Goal: Task Accomplishment & Management: Manage account settings

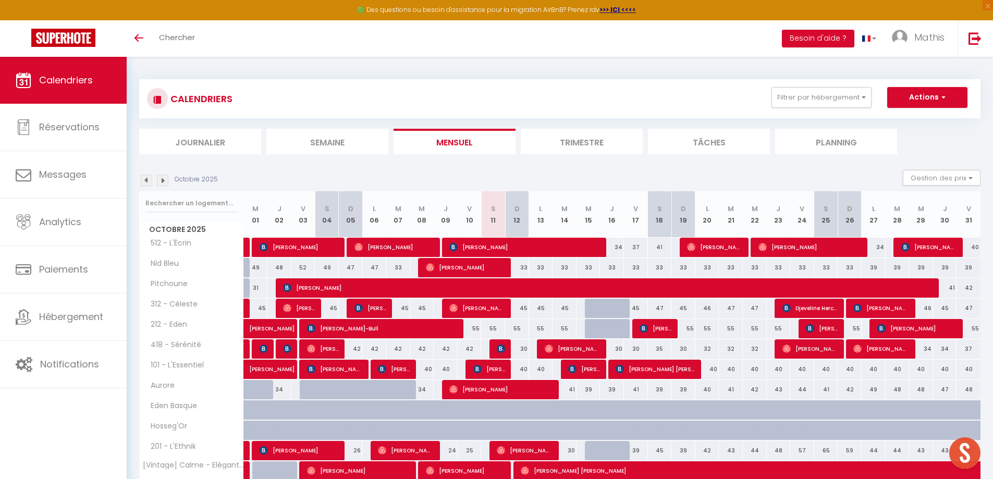
click at [804, 109] on div "CALENDRIERS Filtrer par hébergement [PERSON_NAME] 312 - [PERSON_NAME] 418 - Sér…" at bounding box center [560, 98] width 826 height 23
click at [804, 97] on button "Filtrer par hébergement" at bounding box center [821, 97] width 100 height 21
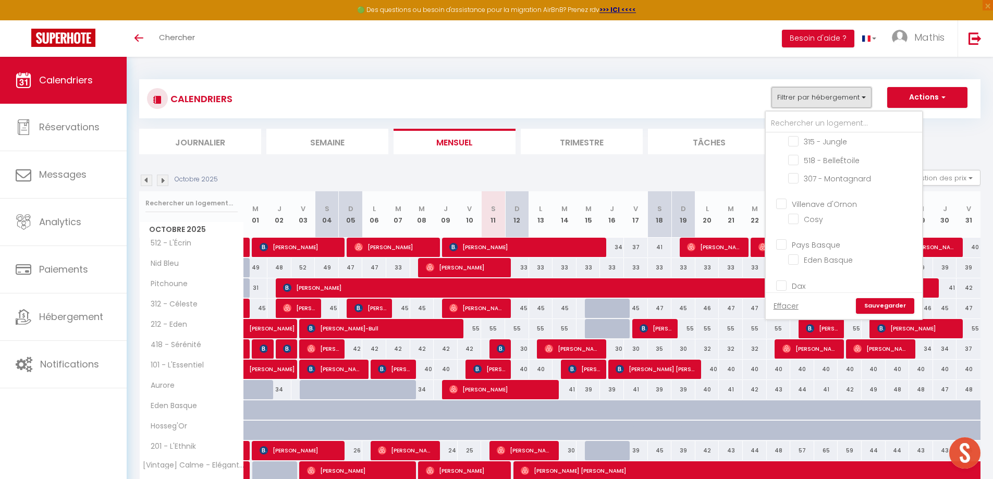
scroll to position [265, 0]
click at [789, 281] on label "Dax" at bounding box center [796, 276] width 19 height 11
click at [789, 280] on input "Dax" at bounding box center [854, 275] width 156 height 10
checkbox input "true"
checkbox input "false"
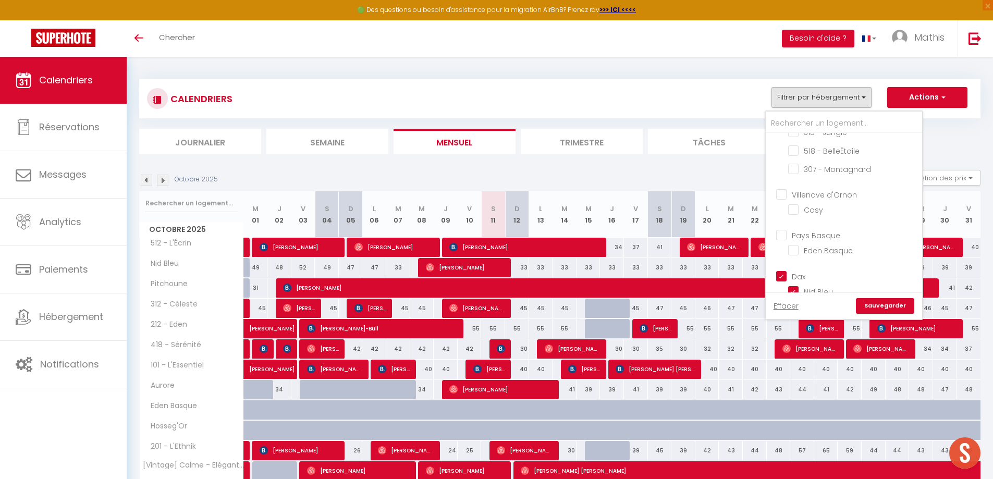
checkbox input "false"
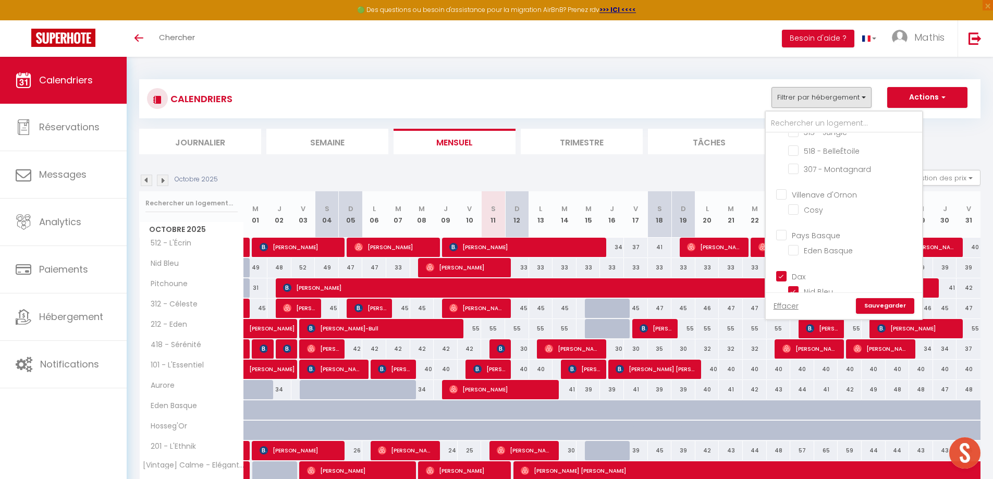
checkbox input "false"
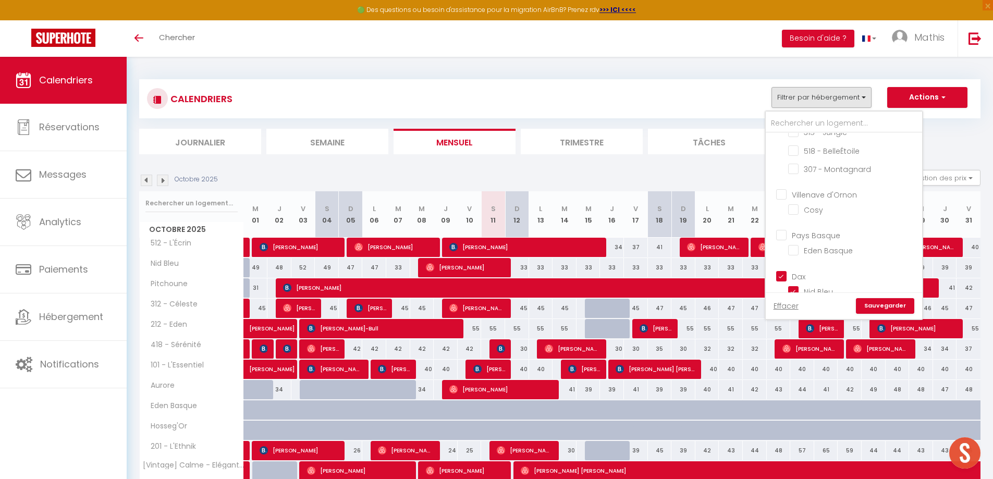
checkbox input "false"
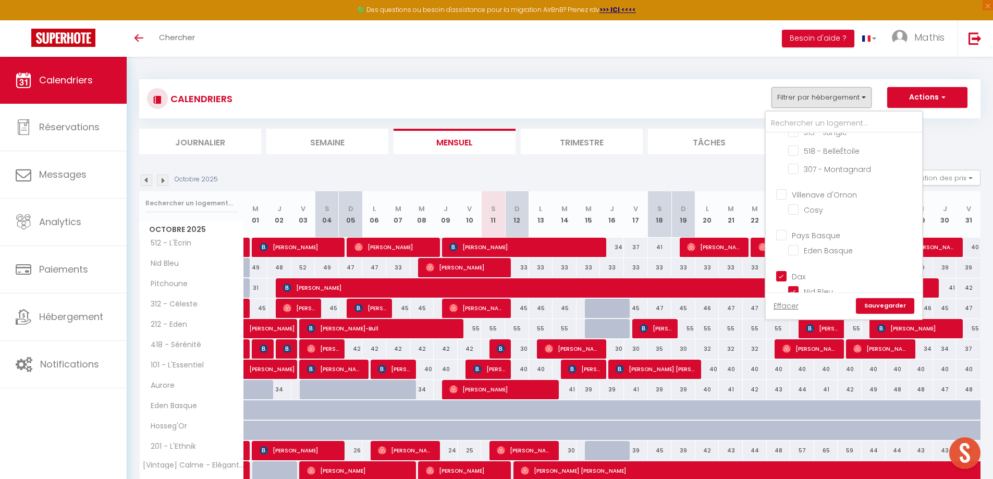
checkbox input "false"
checkbox input "true"
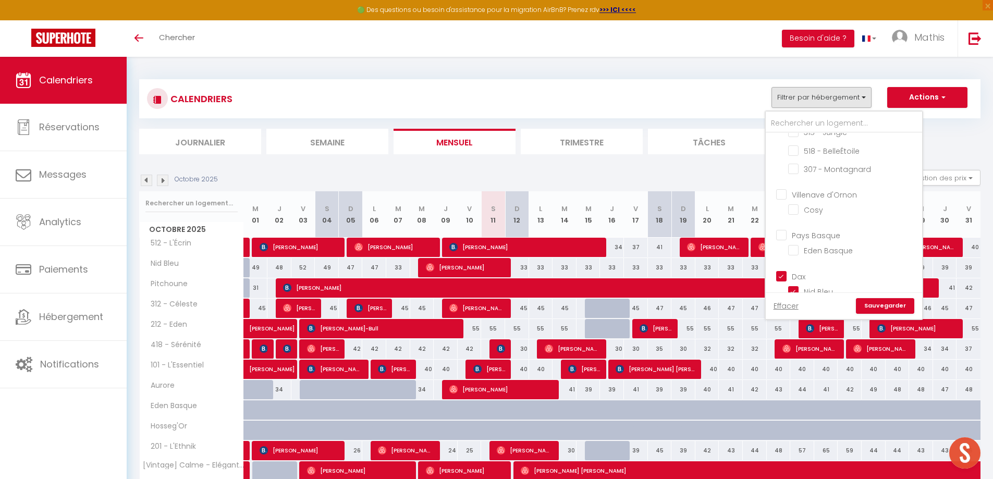
checkbox input "true"
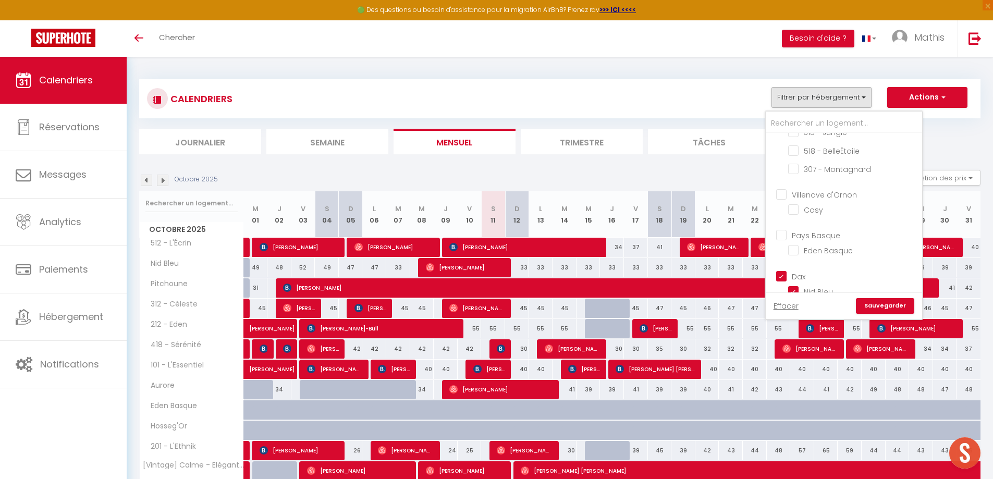
checkbox input "true"
checkbox input "false"
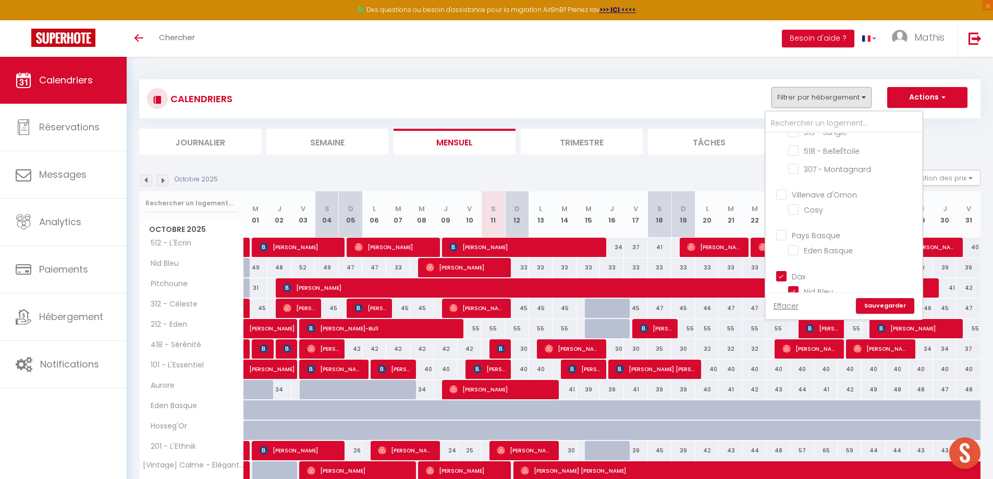
checkbox input "true"
checkbox input "false"
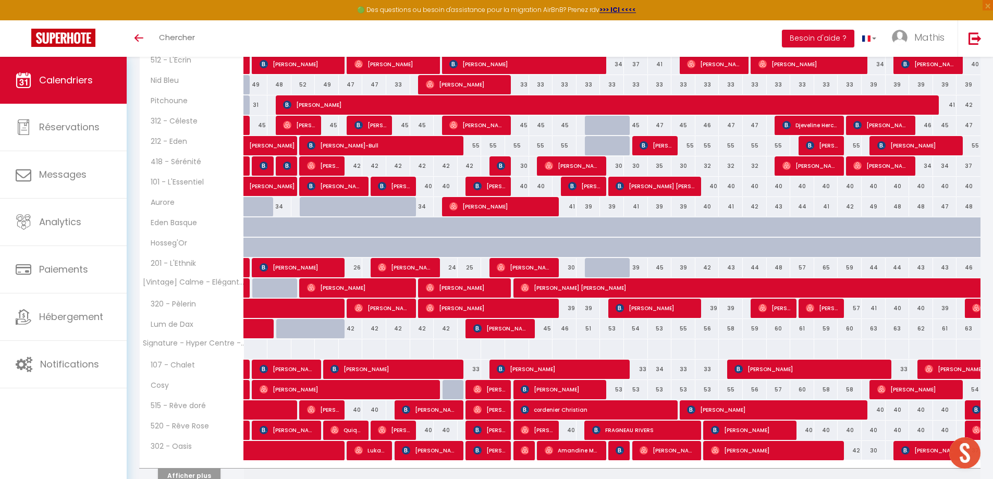
scroll to position [0, 0]
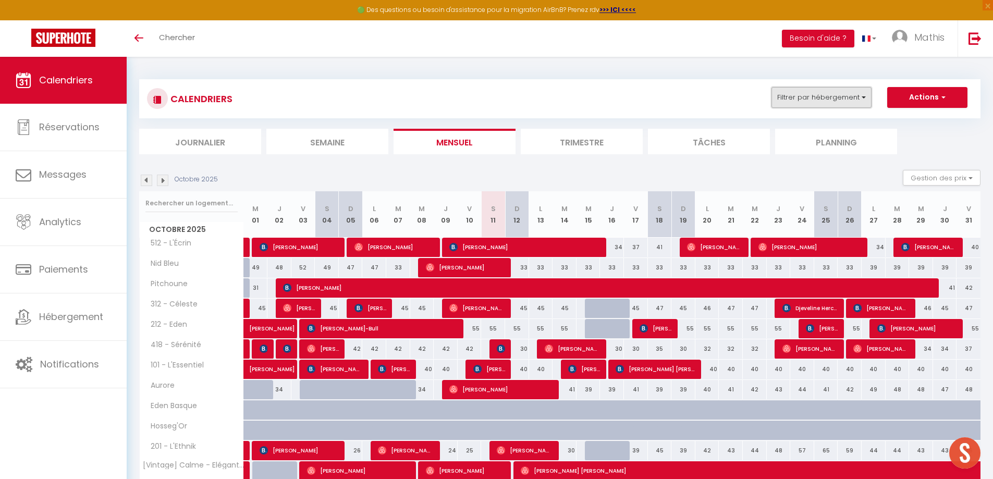
click at [847, 93] on button "Filtrer par hébergement" at bounding box center [821, 97] width 100 height 21
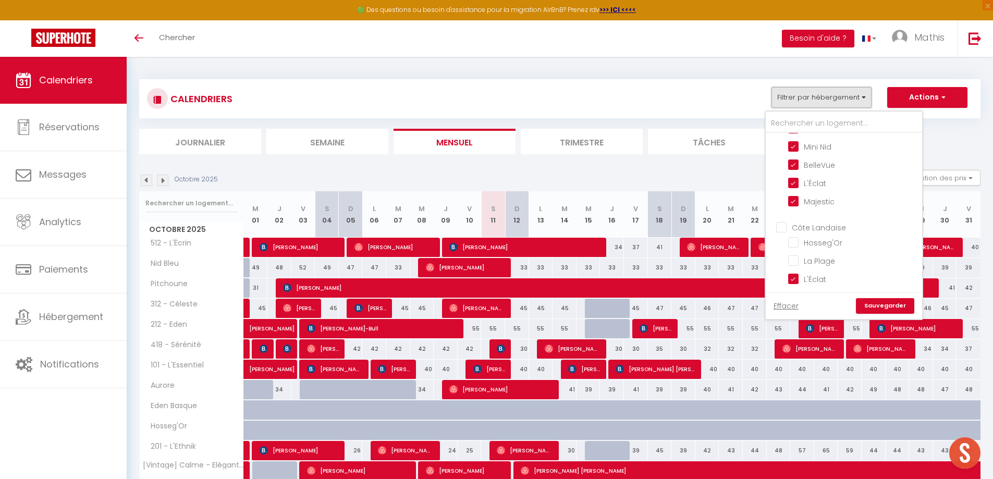
scroll to position [555, 0]
click at [805, 219] on input "Côte Landaise" at bounding box center [854, 221] width 156 height 10
checkbox input "true"
checkbox input "false"
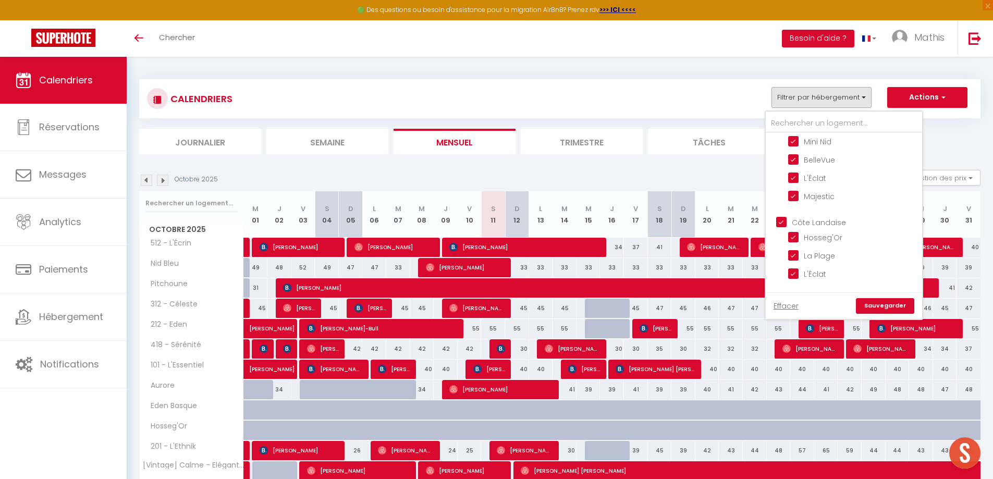
checkbox input "false"
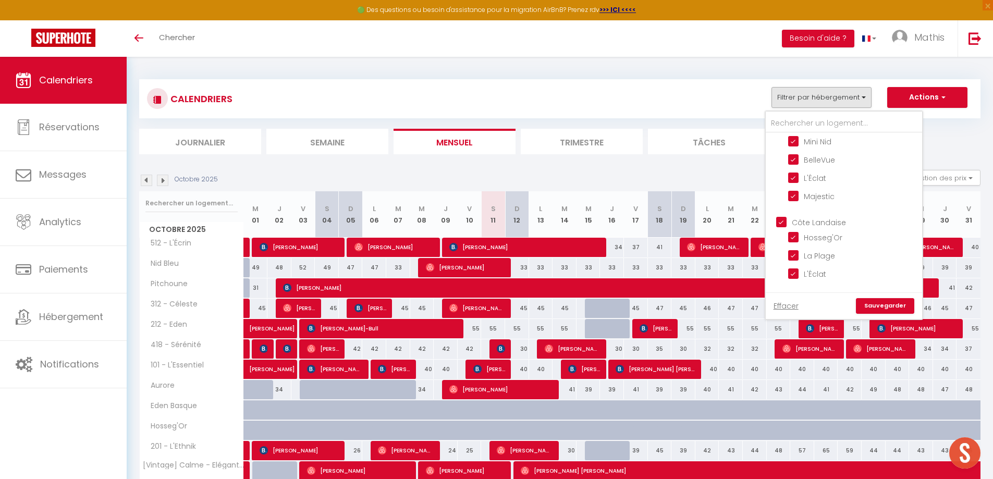
checkbox input "false"
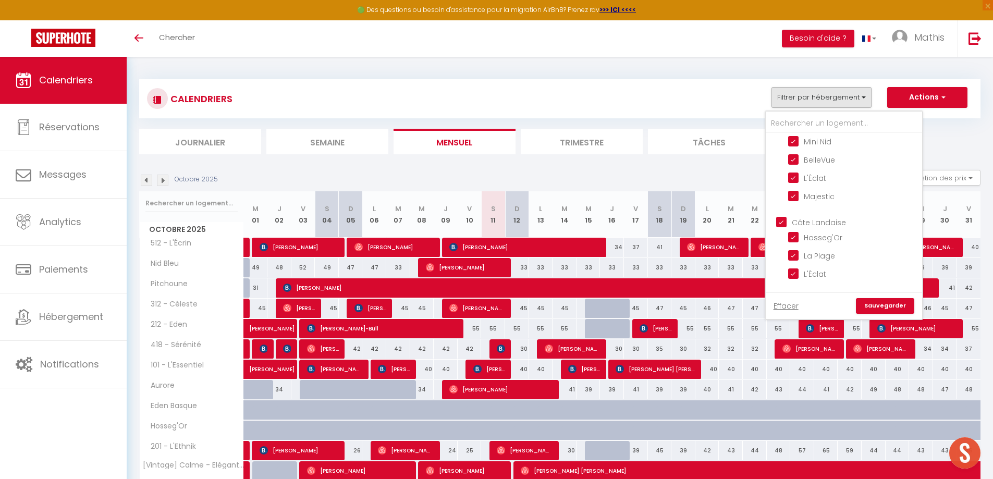
checkbox input "false"
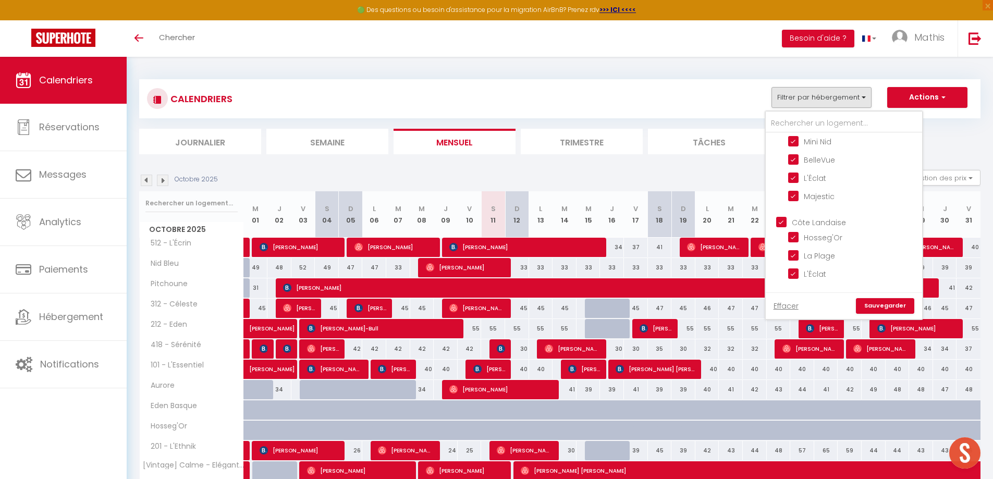
checkbox input "false"
checkbox input "true"
checkbox input "false"
click at [869, 309] on link "Sauvegarder" at bounding box center [885, 306] width 58 height 16
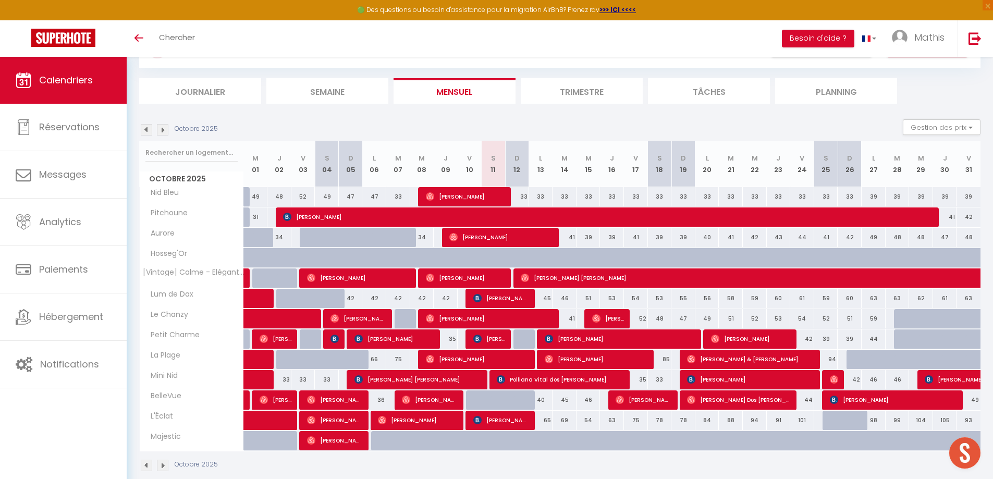
scroll to position [66, 0]
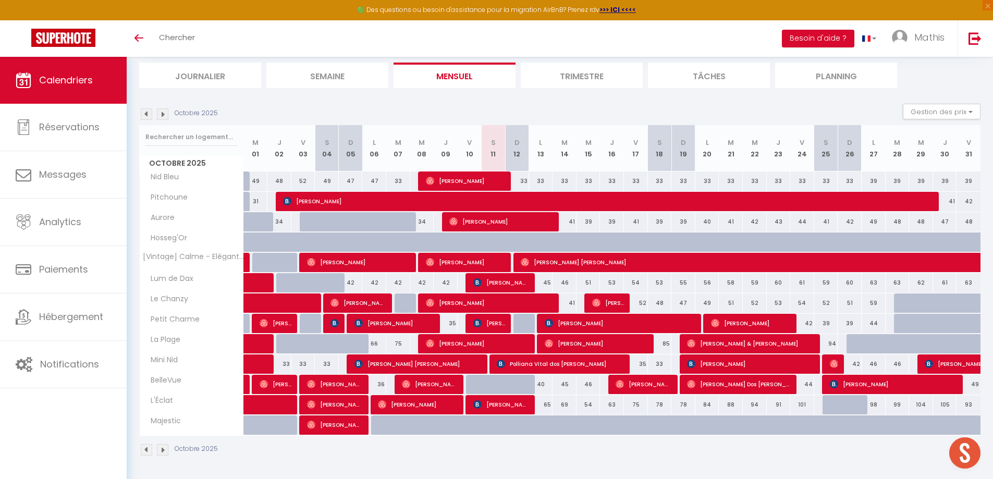
click at [515, 257] on div at bounding box center [525, 263] width 24 height 20
click at [914, 40] on span "Mathis" at bounding box center [929, 37] width 30 height 13
click at [916, 78] on link "Paramètres" at bounding box center [915, 73] width 77 height 18
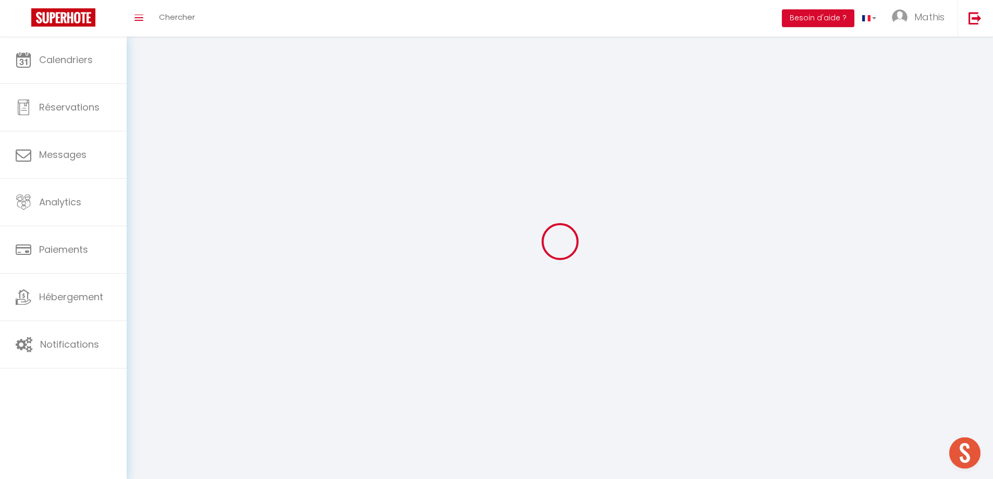
type input "Mathis"
type input "Capera"
type input "0651278040"
type input "[STREET_ADDRESS]"
type input "40100"
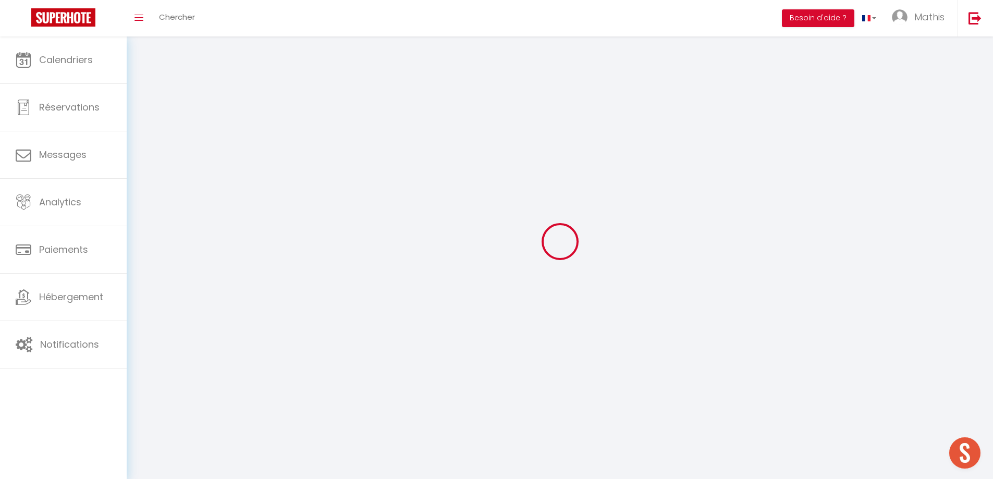
type input "Dax"
select select "28"
type input "4ukq7vx2CY3HvsTBZDDv50r0P"
type input "YUc7k6UPpUYzRaenYIew3E64v"
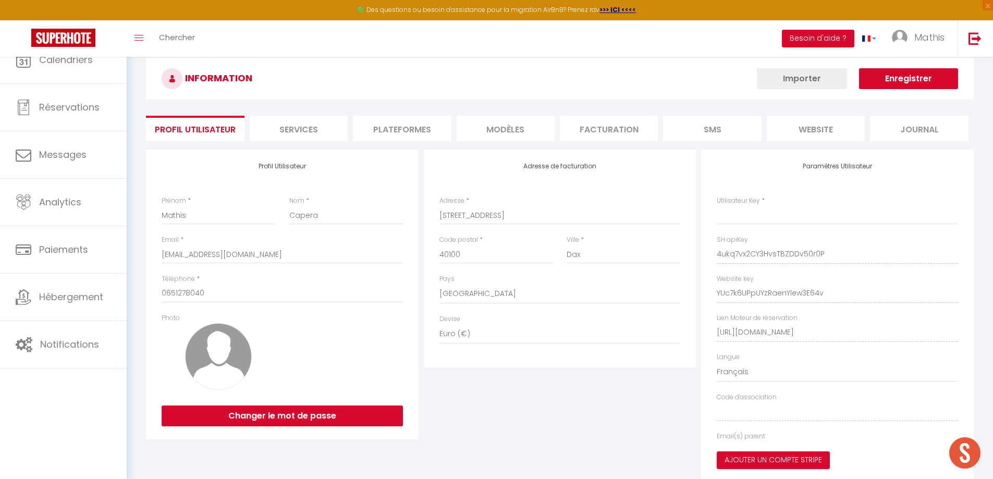
type input "4ukq7vx2CY3HvsTBZDDv50r0P"
type input "YUc7k6UPpUYzRaenYIew3E64v"
type input "[URL][DOMAIN_NAME]"
select select "fr"
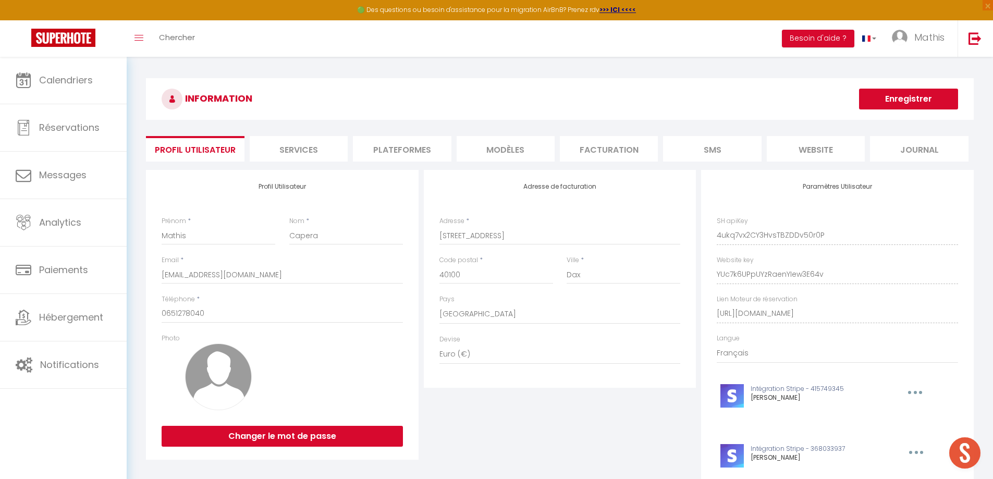
click at [374, 146] on li "Plateformes" at bounding box center [402, 149] width 98 height 26
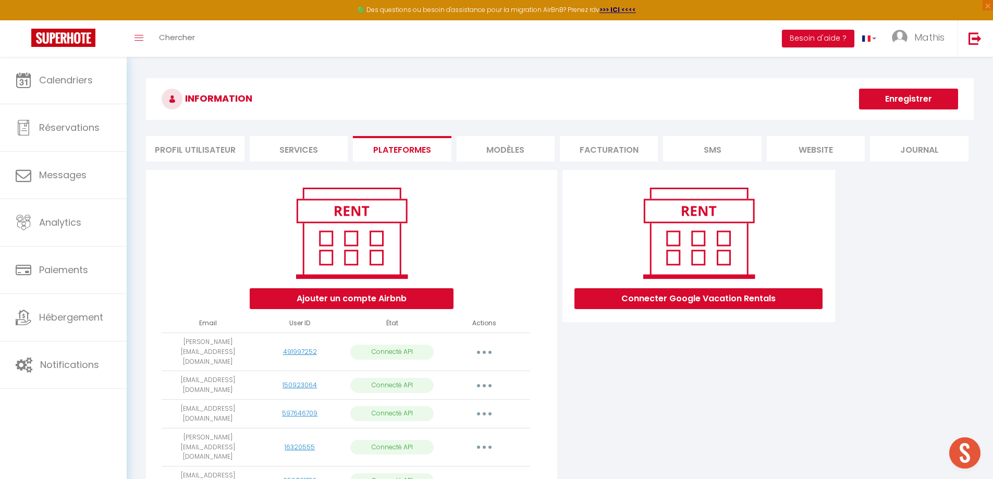
scroll to position [277, 0]
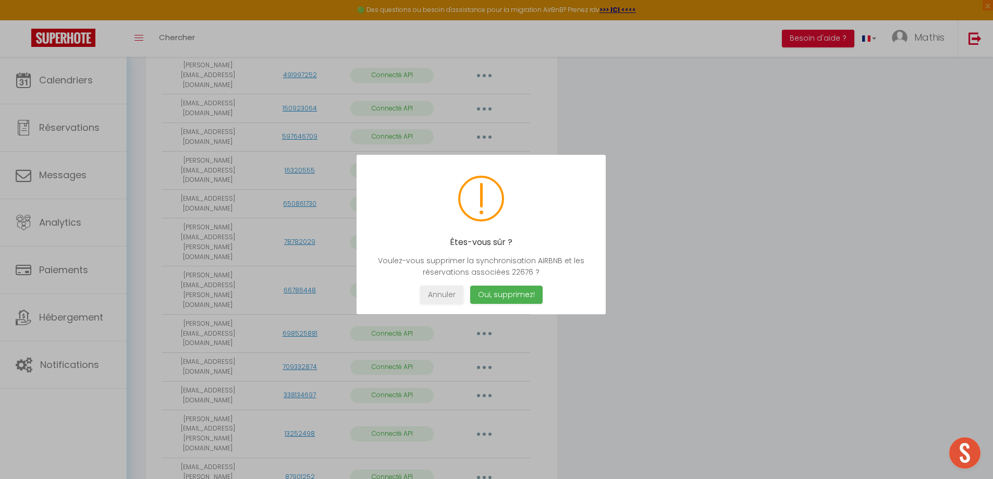
scroll to position [274, 0]
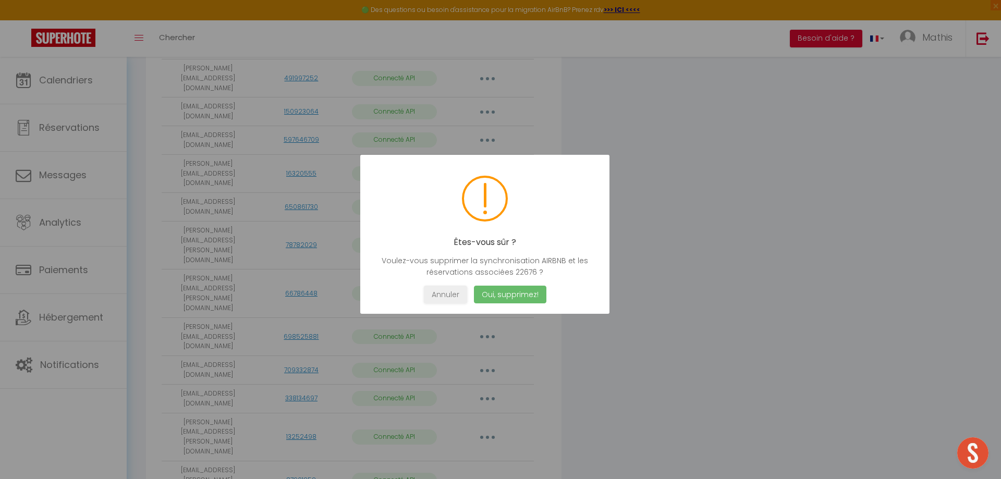
click at [521, 295] on button "Oui, supprimez!" at bounding box center [510, 295] width 72 height 18
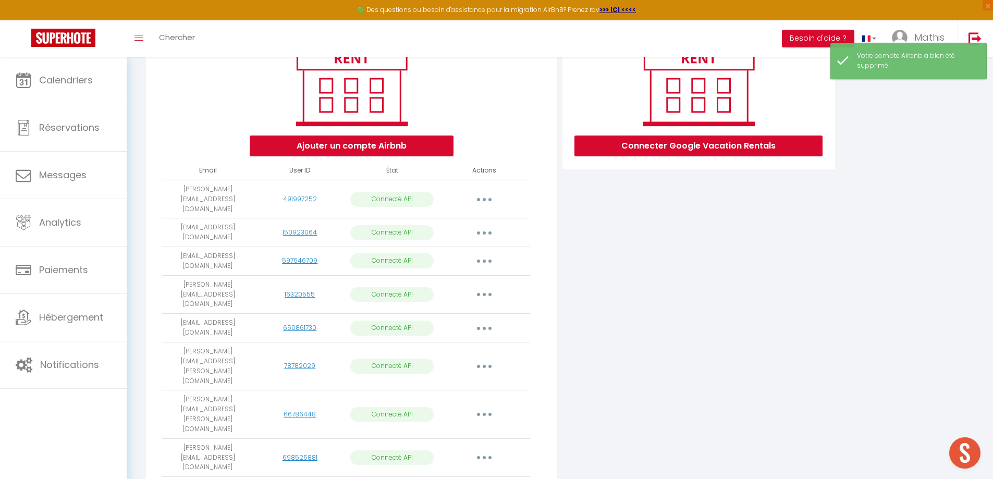
scroll to position [0, 0]
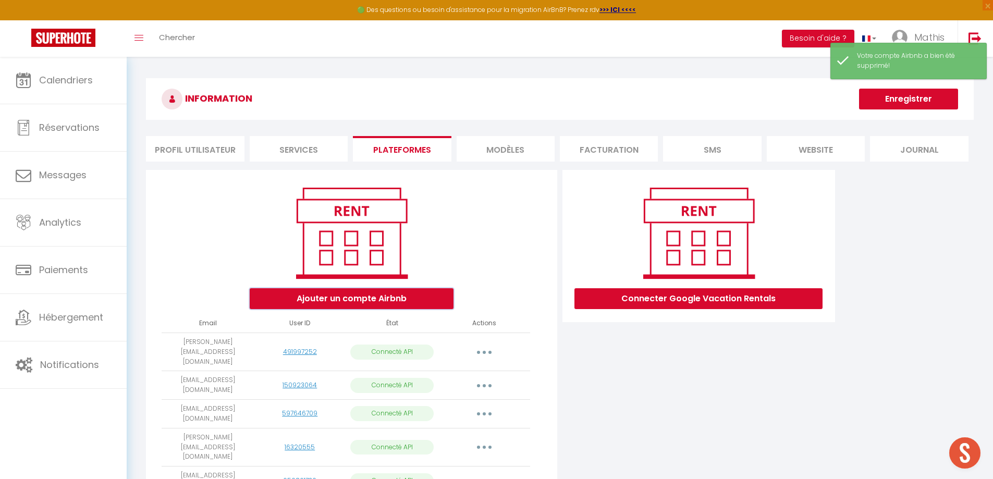
click at [438, 300] on button "Ajouter un compte Airbnb" at bounding box center [352, 298] width 204 height 21
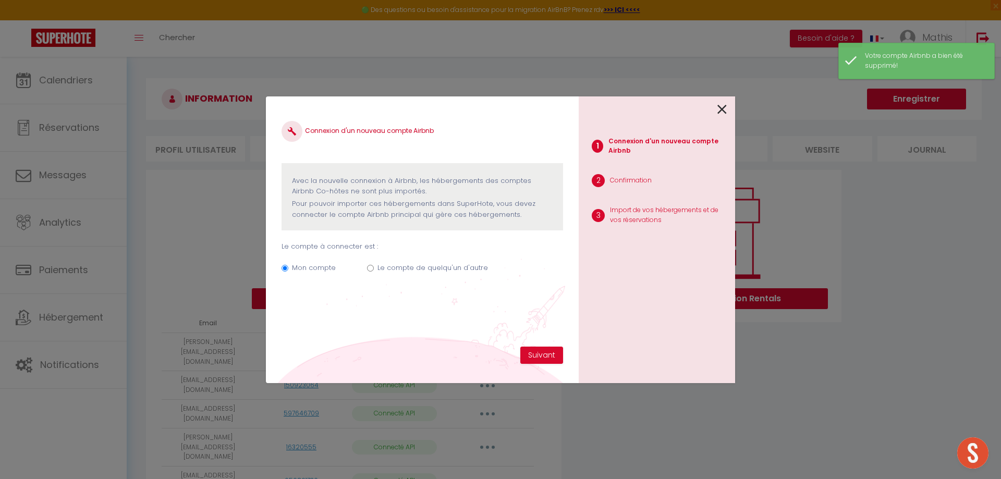
click at [430, 265] on label "Le compte de quelqu'un d'autre" at bounding box center [432, 268] width 110 height 10
click at [374, 265] on input "Le compte de quelqu'un d'autre" at bounding box center [370, 268] width 7 height 7
radio input "true"
radio input "false"
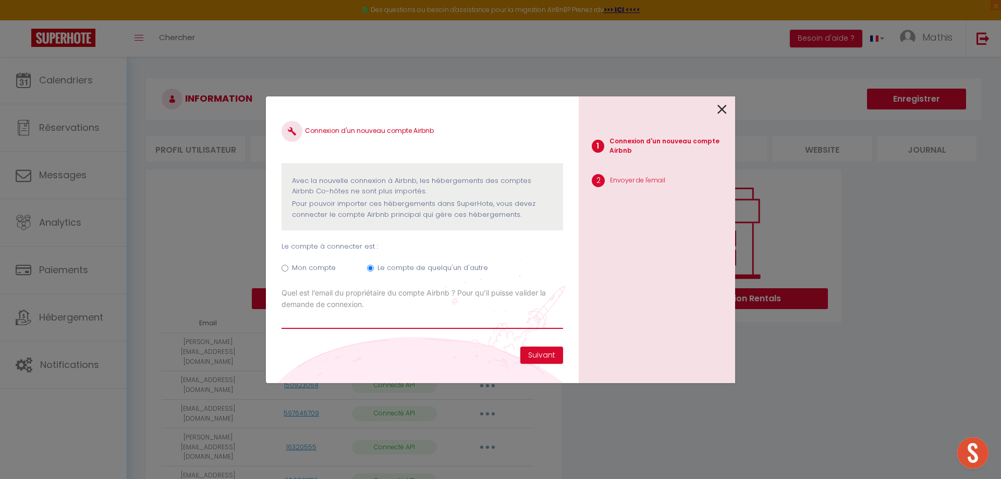
click at [434, 320] on input "Email connexion Airbnb" at bounding box center [421, 319] width 281 height 19
paste input "[EMAIL_ADDRESS][DOMAIN_NAME]"
type input "[EMAIL_ADDRESS][DOMAIN_NAME]"
click at [547, 353] on button "Suivant" at bounding box center [541, 356] width 43 height 18
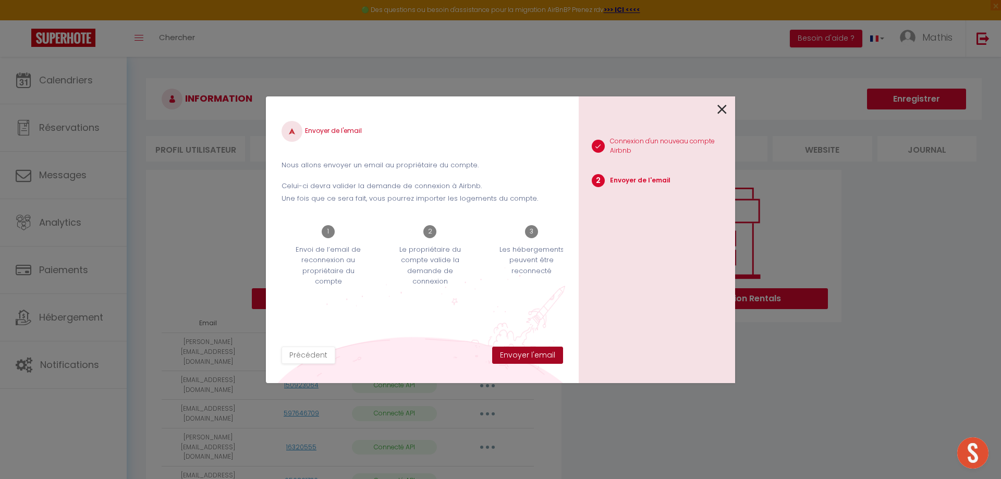
click at [547, 353] on button "Envoyer l'email" at bounding box center [527, 356] width 71 height 18
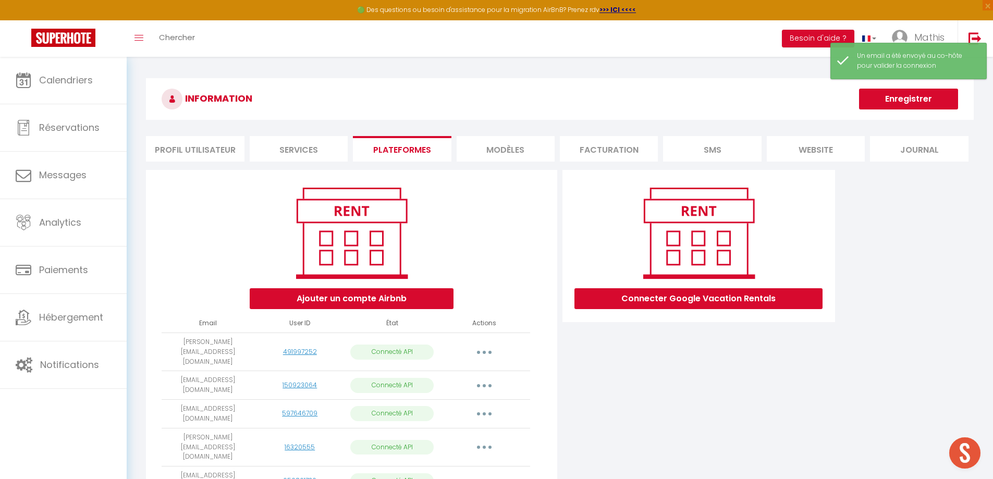
scroll to position [277, 0]
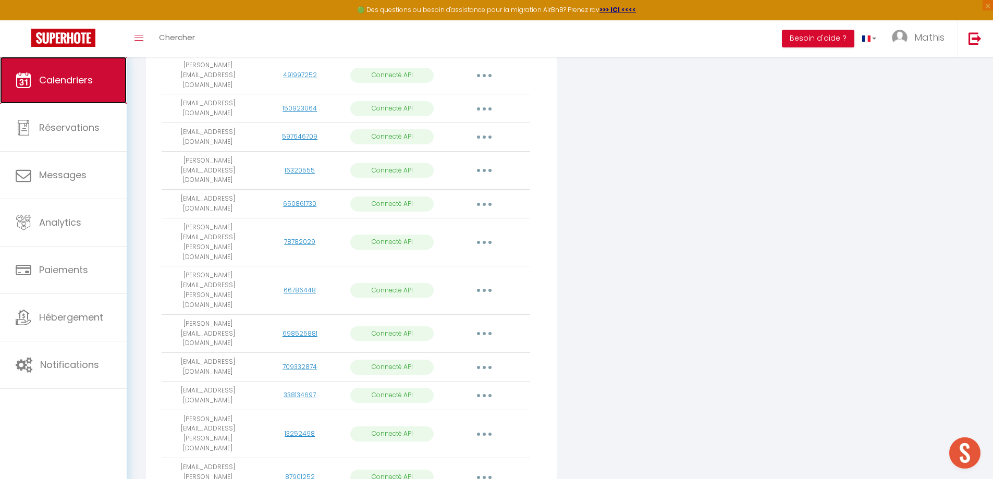
click at [107, 72] on link "Calendriers" at bounding box center [63, 80] width 127 height 47
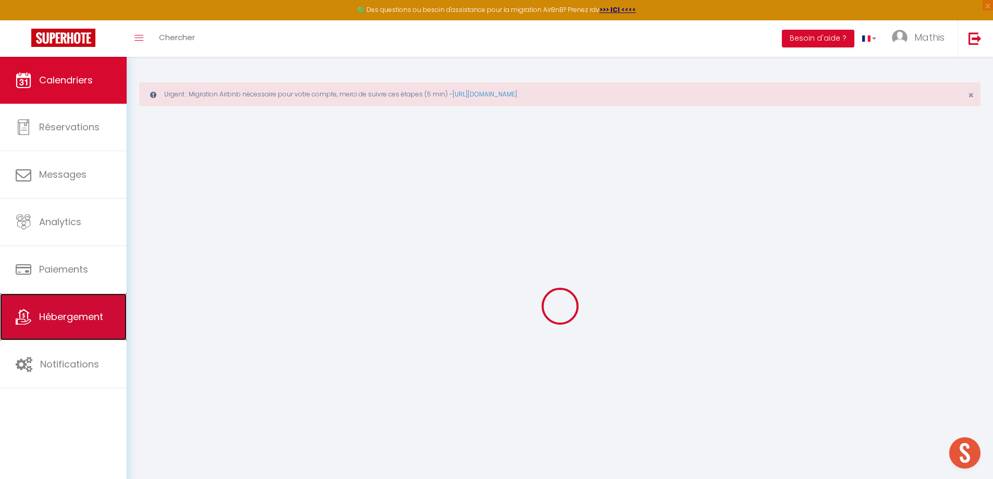
click at [87, 307] on link "Hébergement" at bounding box center [63, 316] width 127 height 47
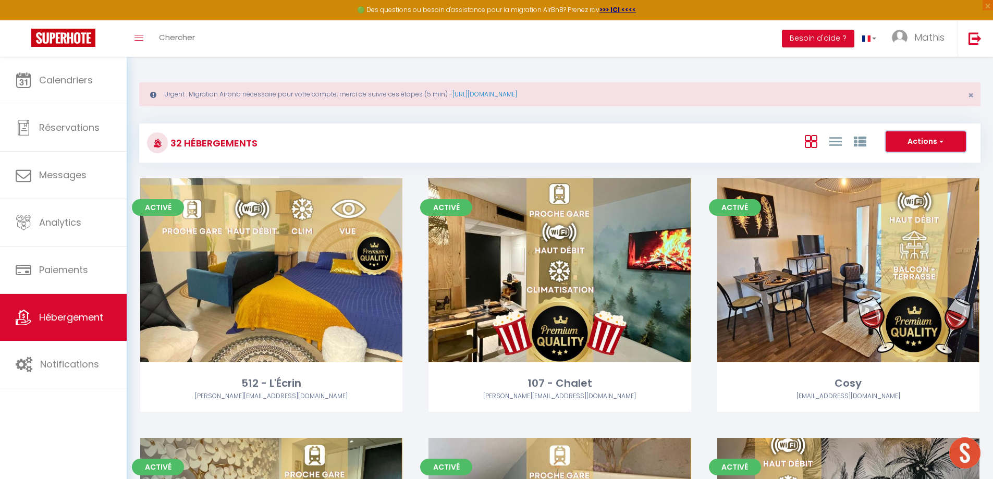
click at [927, 147] on button "Actions" at bounding box center [926, 141] width 80 height 21
click at [926, 162] on li "Créer un Hébergement" at bounding box center [917, 162] width 95 height 11
select select "3"
select select "2"
select select "1"
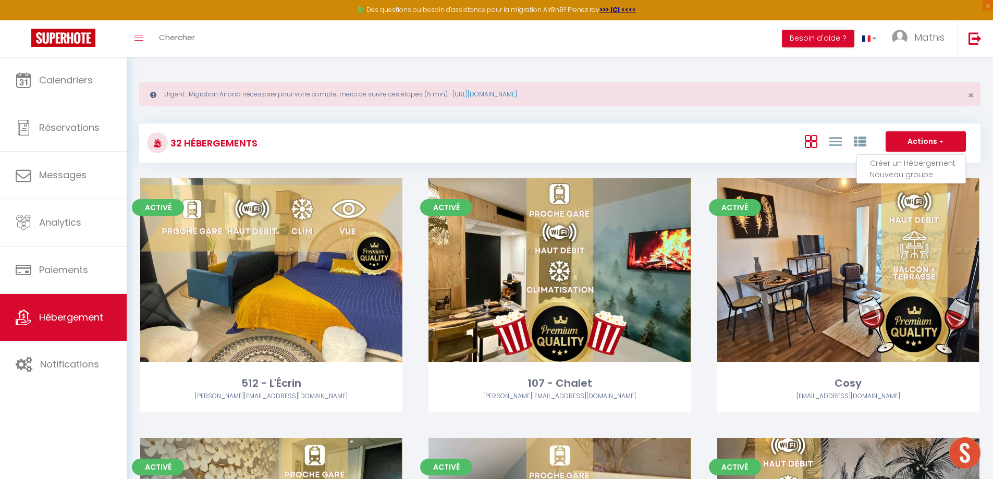
select select "1"
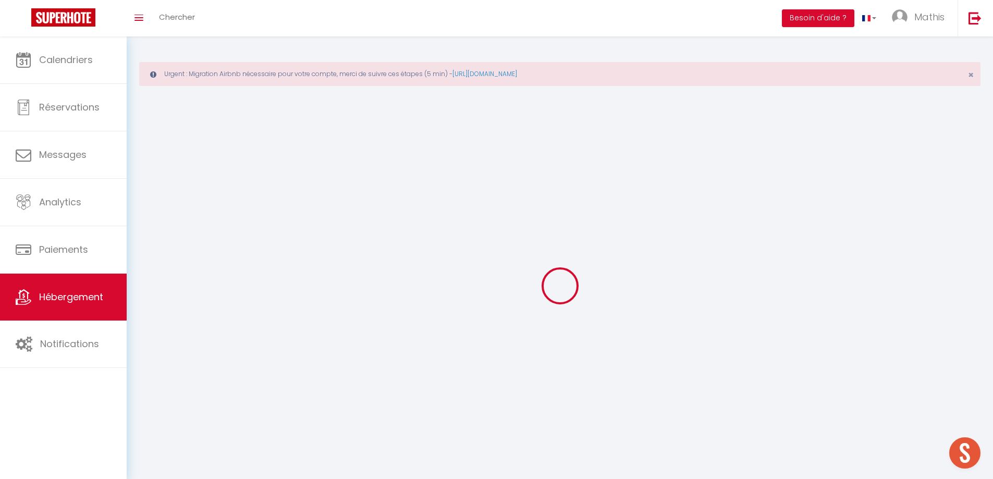
select select
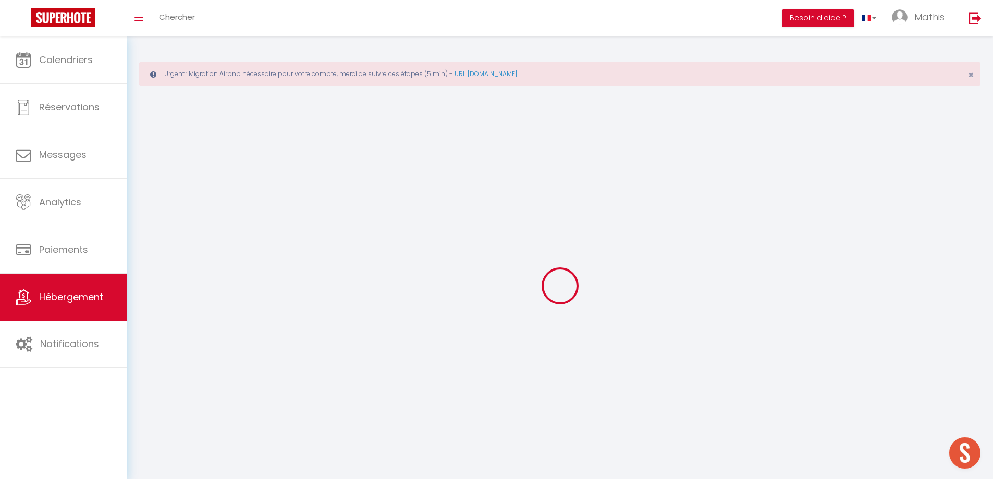
checkbox input "false"
select select
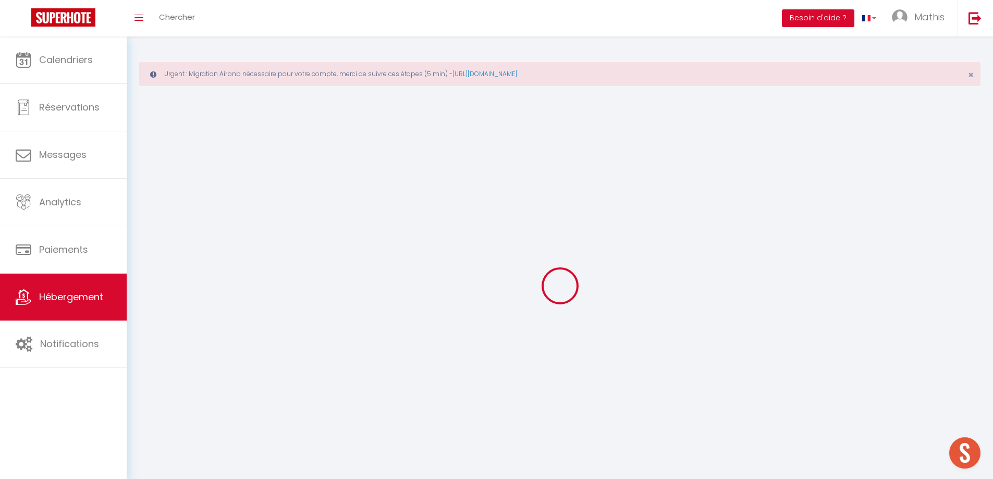
select select
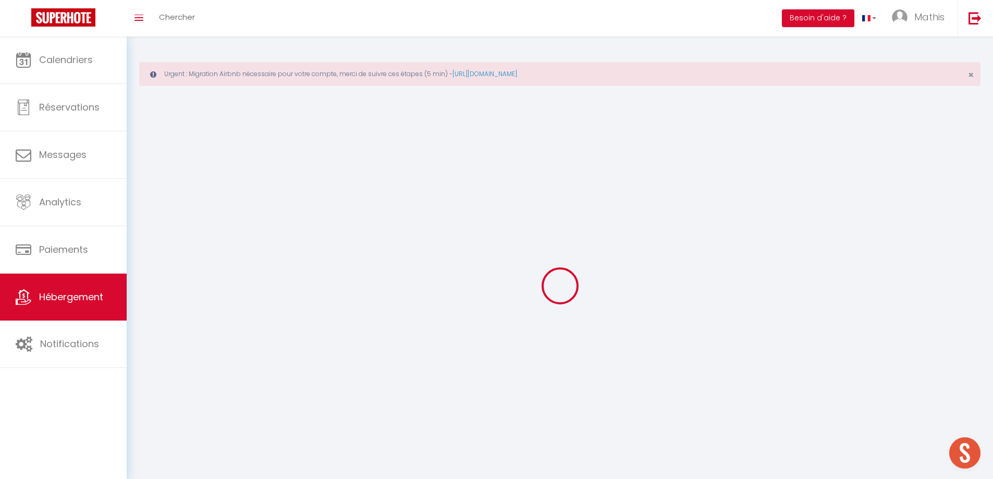
select select
checkbox input "false"
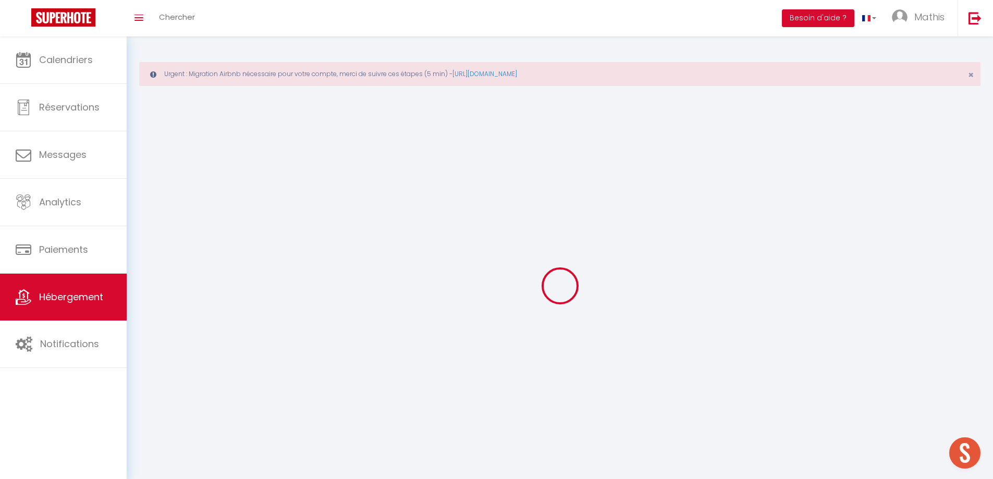
select select
select select "28"
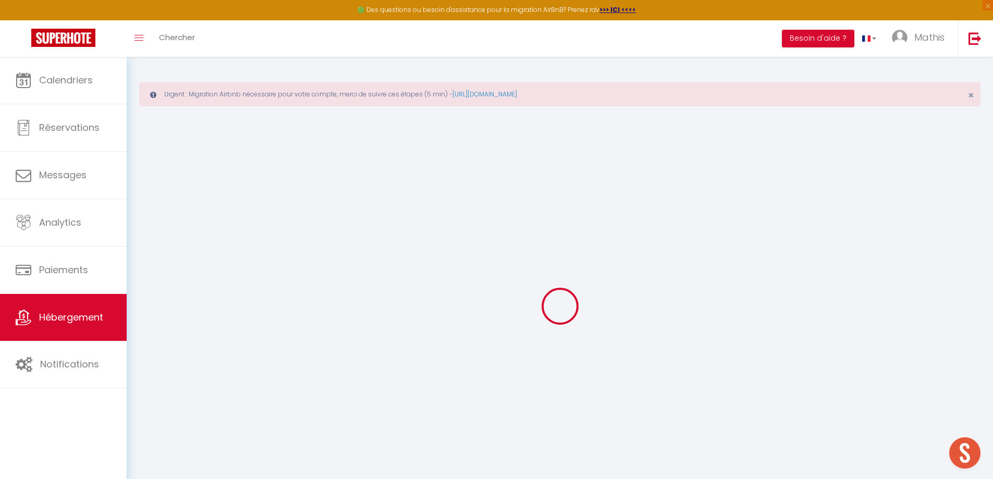
select select
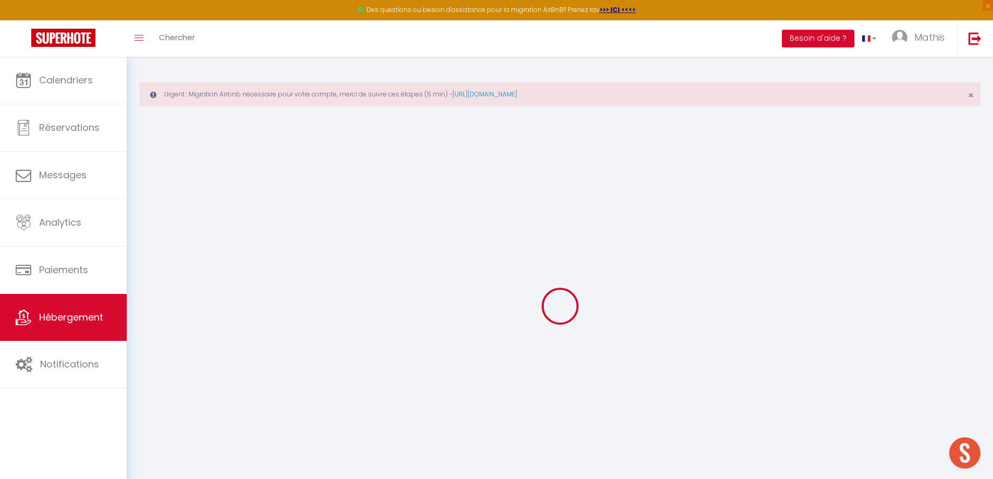
select select
checkbox input "false"
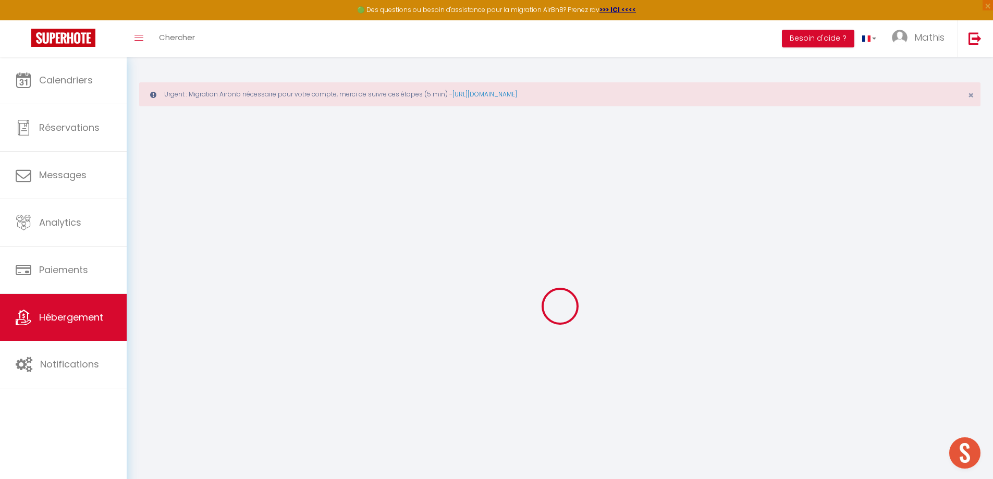
select select
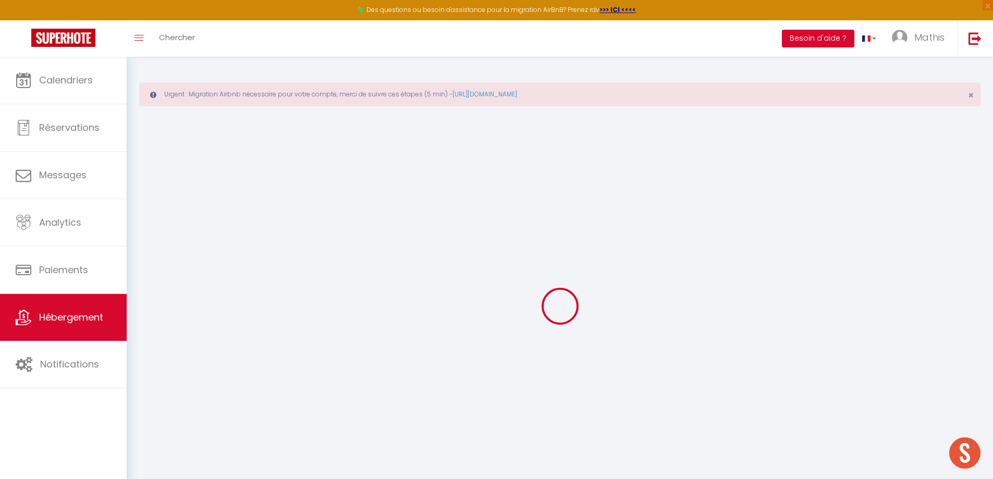
select select
checkbox input "false"
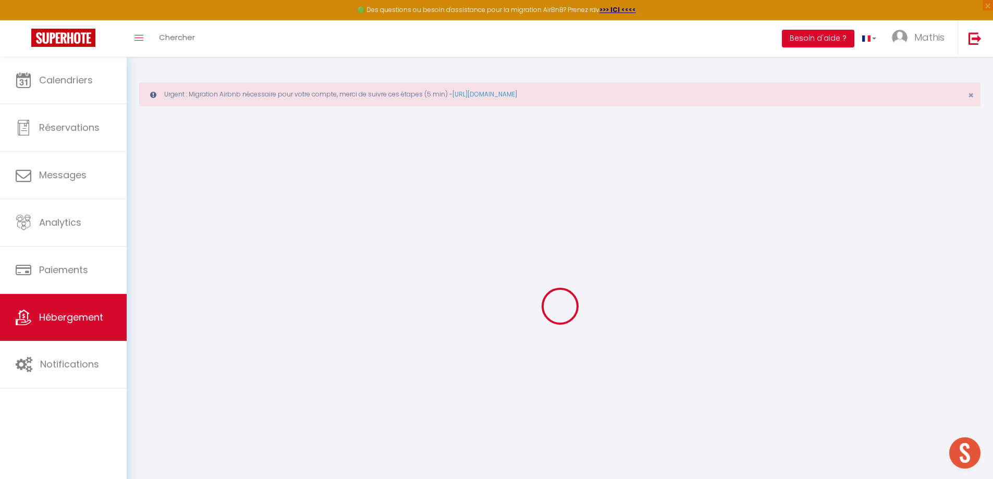
checkbox input "false"
select select
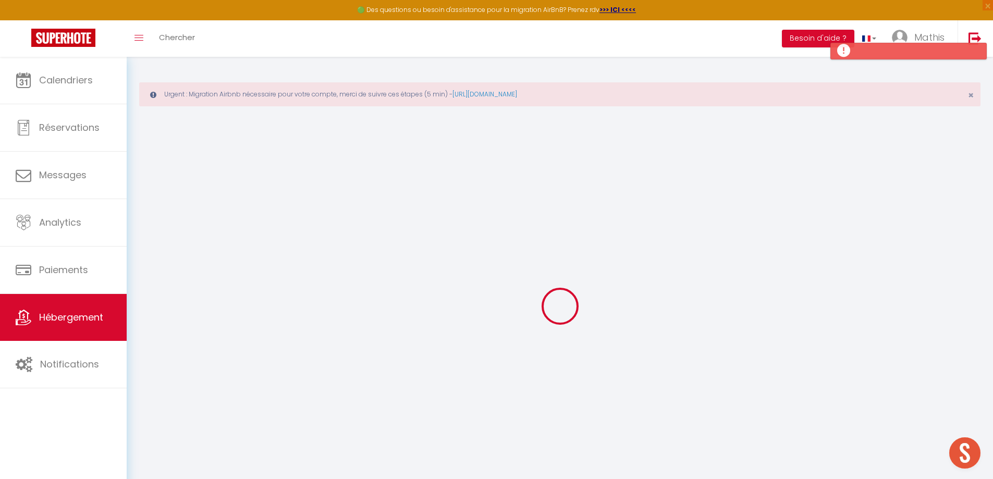
select select
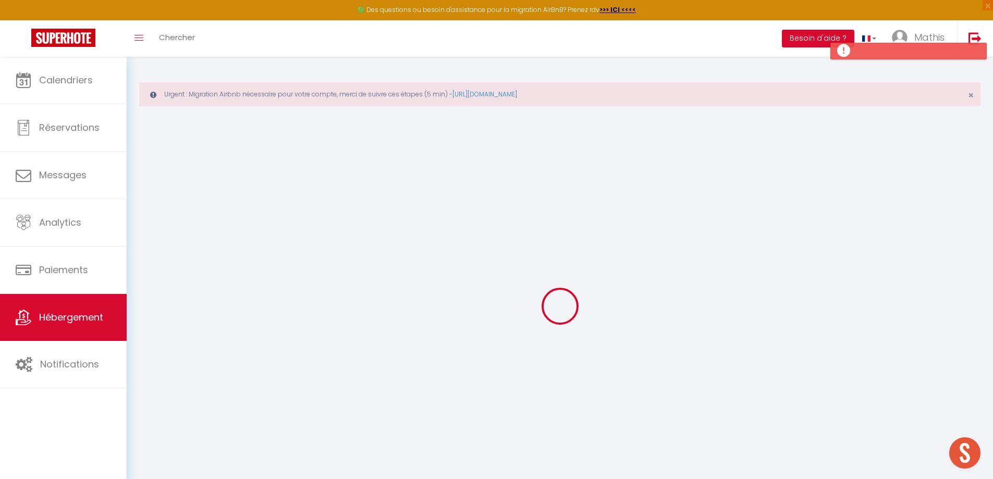
checkbox input "false"
select select
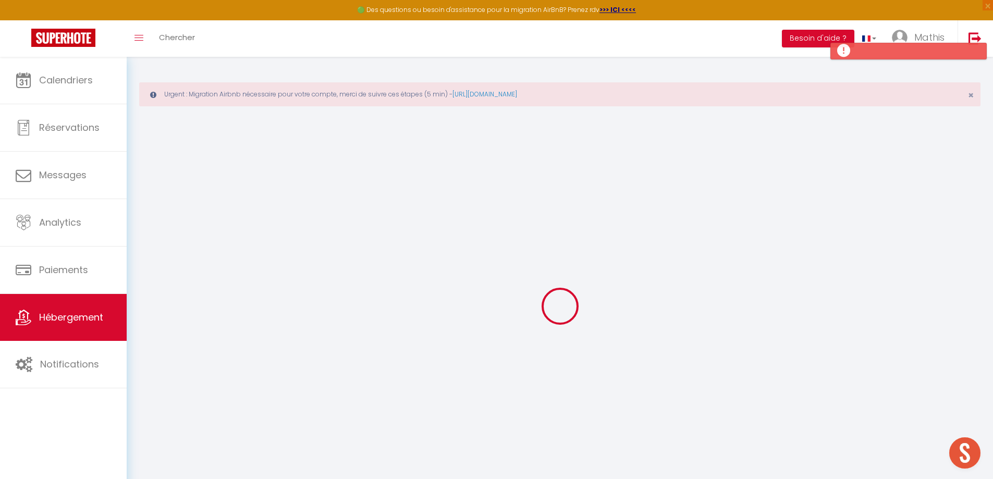
select select
checkbox input "false"
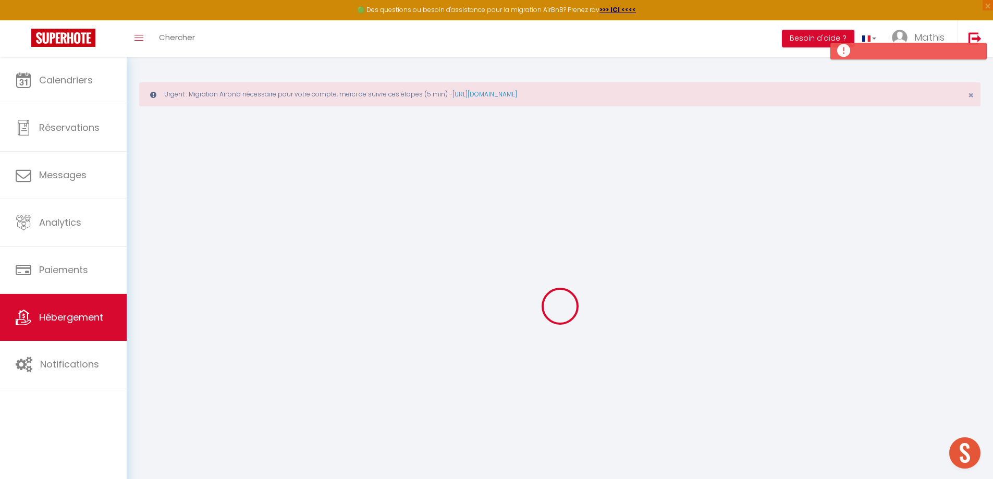
checkbox input "false"
select select
select select "15:00"
select select "23:45"
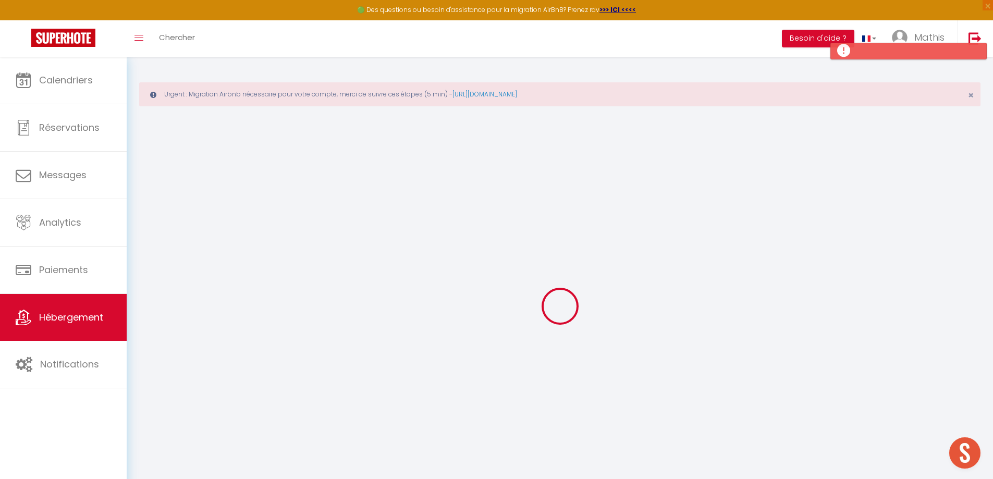
select select "11:00"
select select "30"
select select "120"
select select
checkbox input "false"
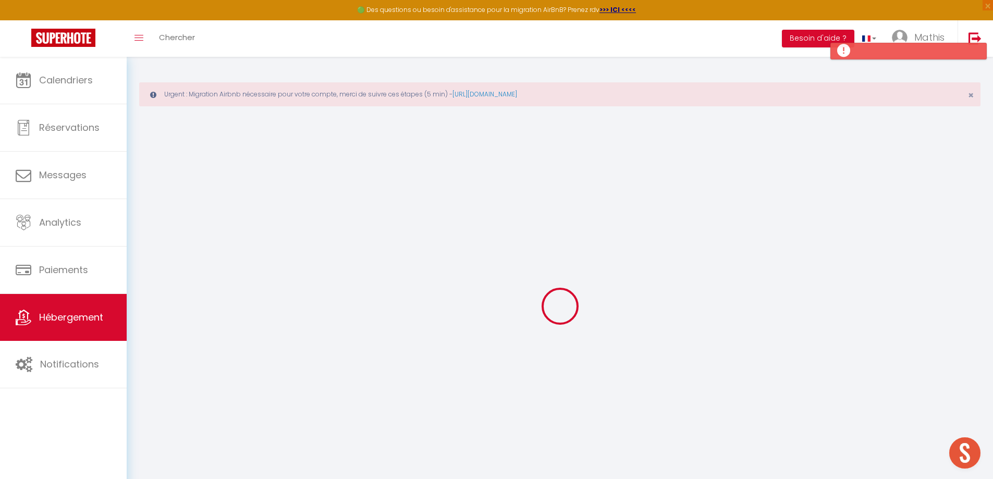
checkbox input "false"
select select
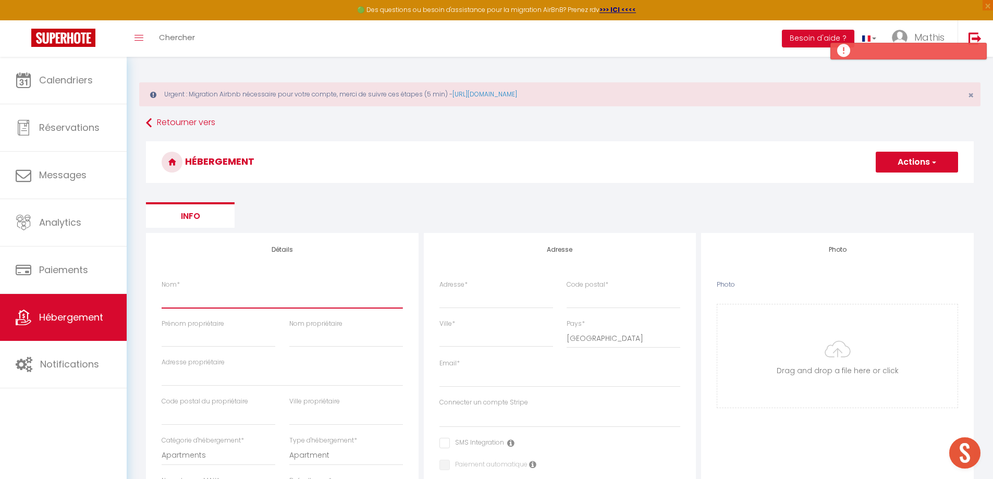
click at [268, 294] on input "Nom *" at bounding box center [282, 298] width 241 height 19
paste input "[Signature] - Hyper Centre - Clim - Wifi"
type input "[Signature] - Hyper Centre - Clim - Wifi"
select select
checkbox input "false"
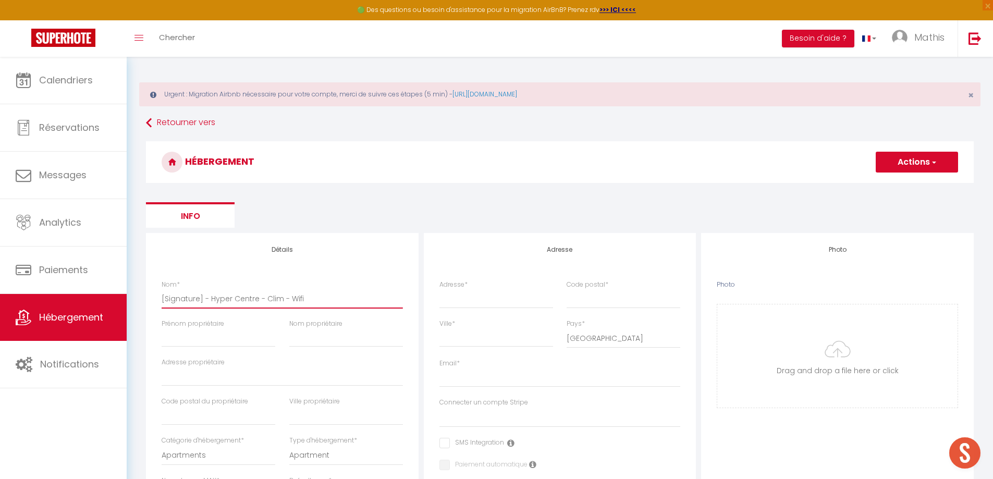
checkbox input "false"
select select
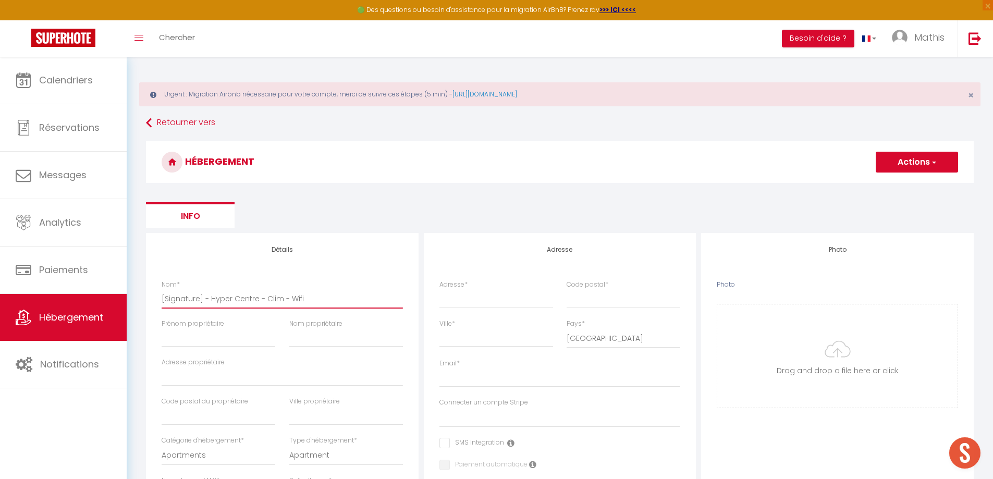
type input "[Signature] - Hyper Centre - Clim - Wifi"
click at [189, 334] on input "Prénom propriétaire" at bounding box center [219, 337] width 114 height 19
type input "N"
select select
checkbox input "false"
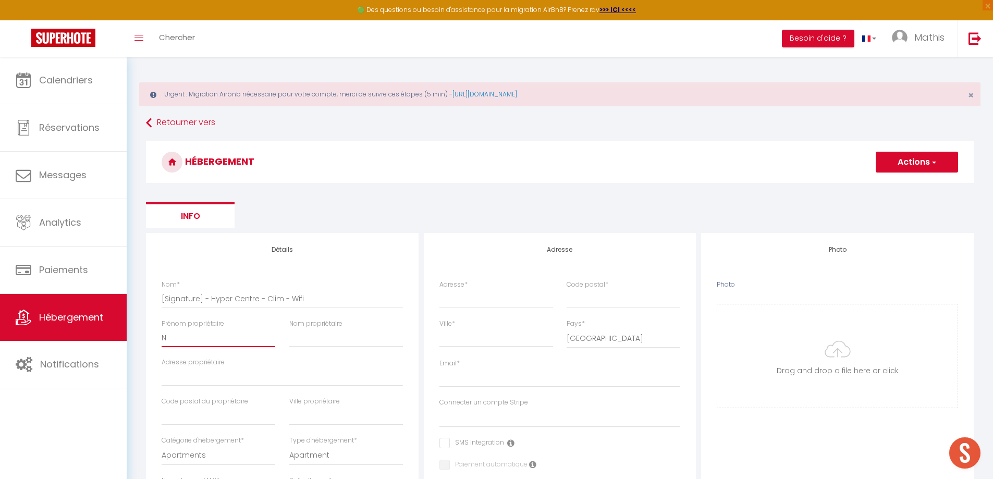
checkbox input "false"
select select
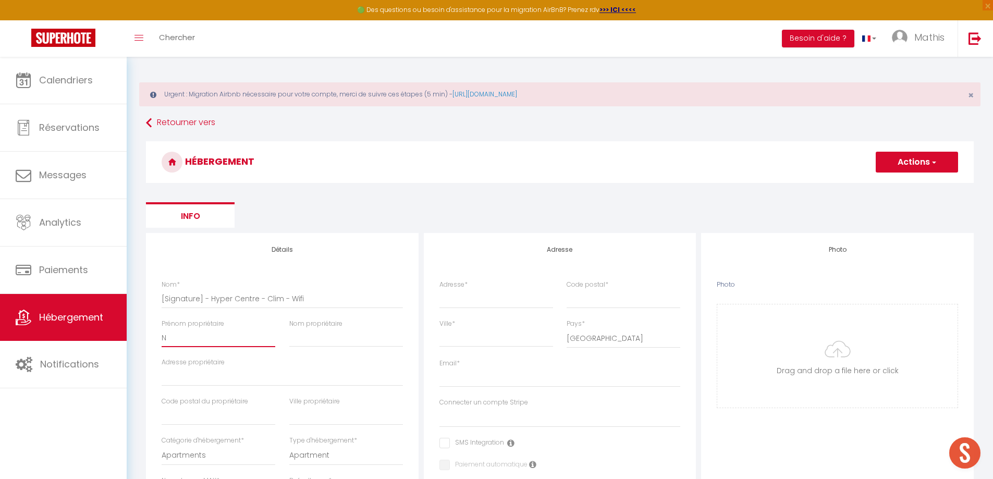
select select
checkbox input "false"
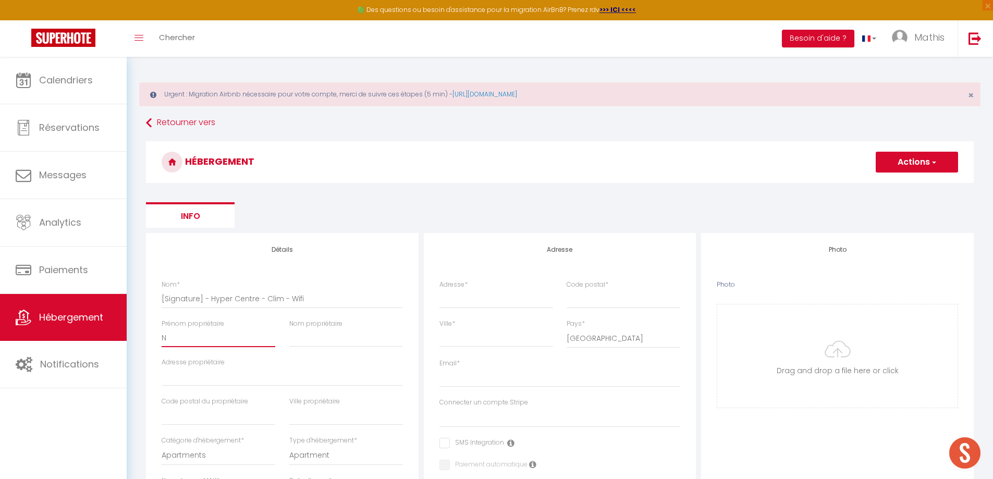
select select
type input "Ni"
select select
checkbox input "false"
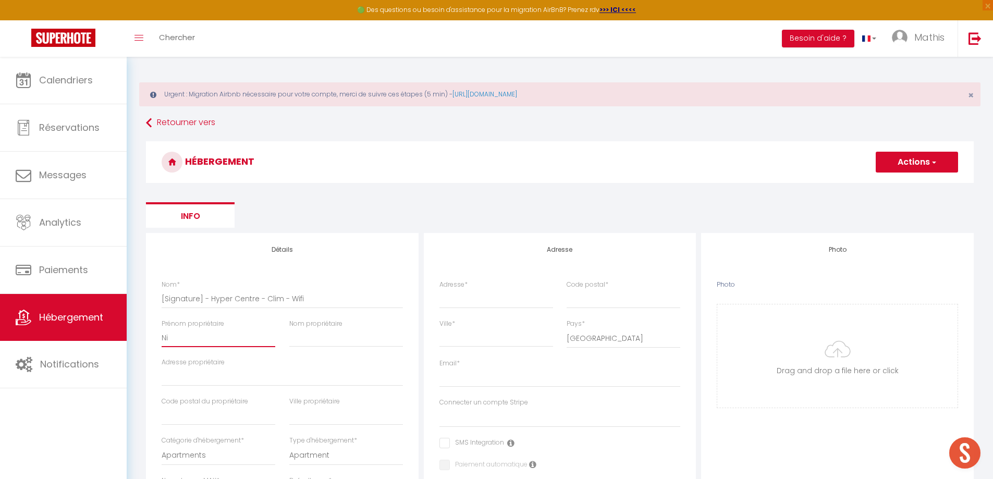
checkbox input "false"
select select
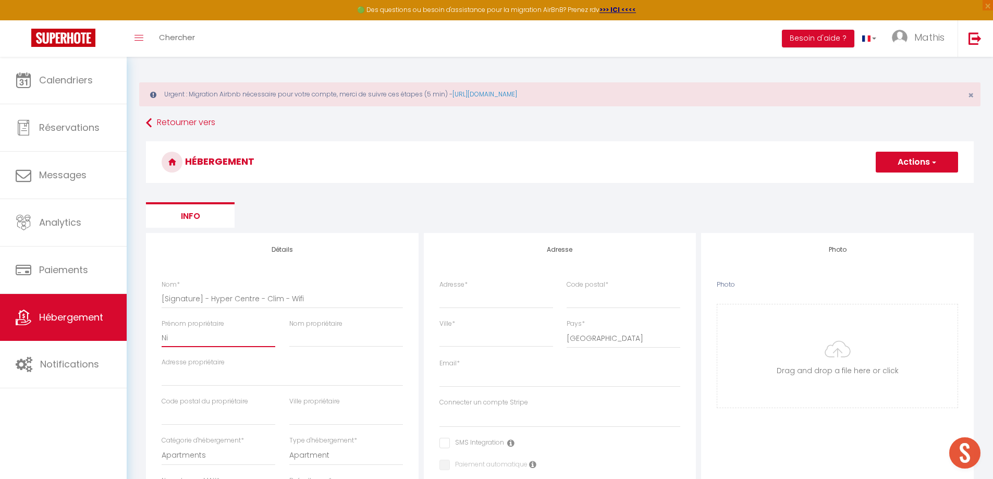
type input "Nic"
select select
checkbox input "false"
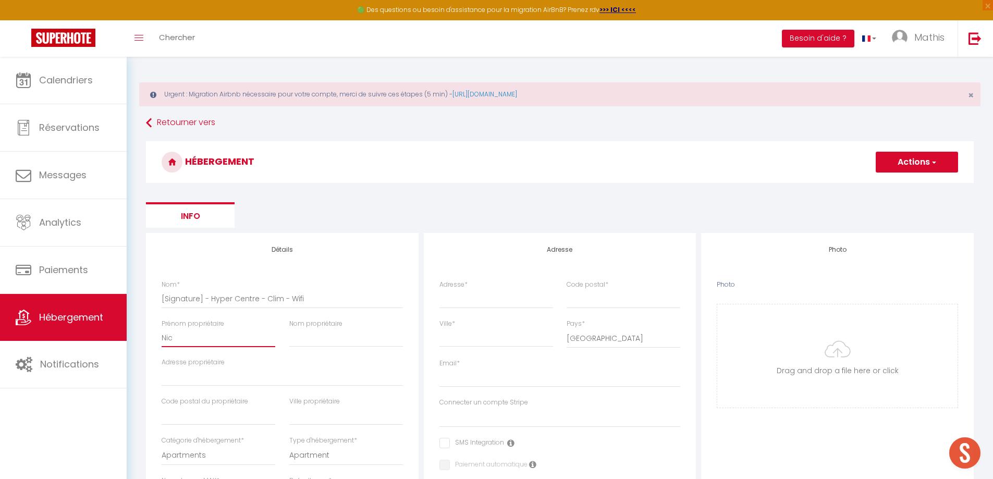
checkbox input "false"
select select
type input "Nico"
select select
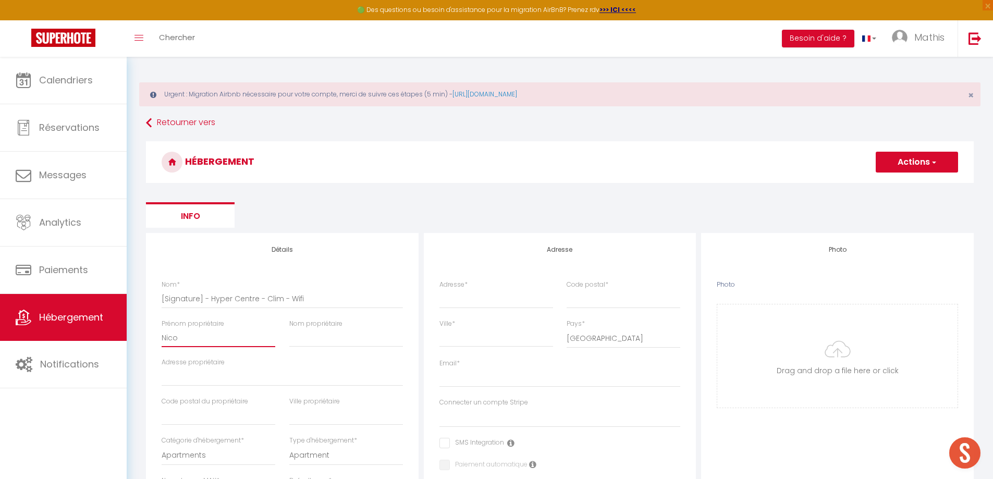
checkbox input "false"
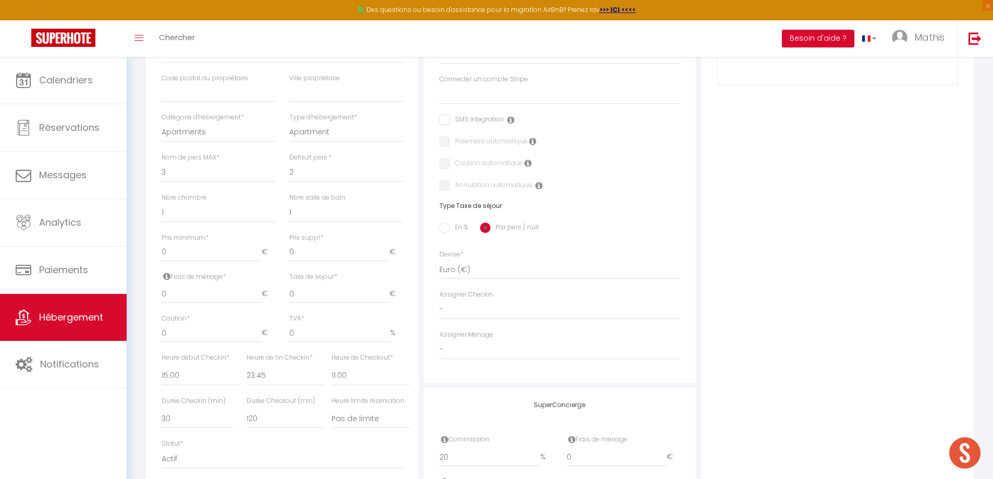
scroll to position [324, 0]
click at [183, 174] on select "1 2 3 4 5 6 7 8 9 10 11 12 13 14" at bounding box center [219, 172] width 114 height 20
click at [162, 162] on select "1 2 3 4 5 6 7 8 9 10 11 12 13 14" at bounding box center [219, 172] width 114 height 20
click at [213, 298] on input "0" at bounding box center [212, 293] width 100 height 19
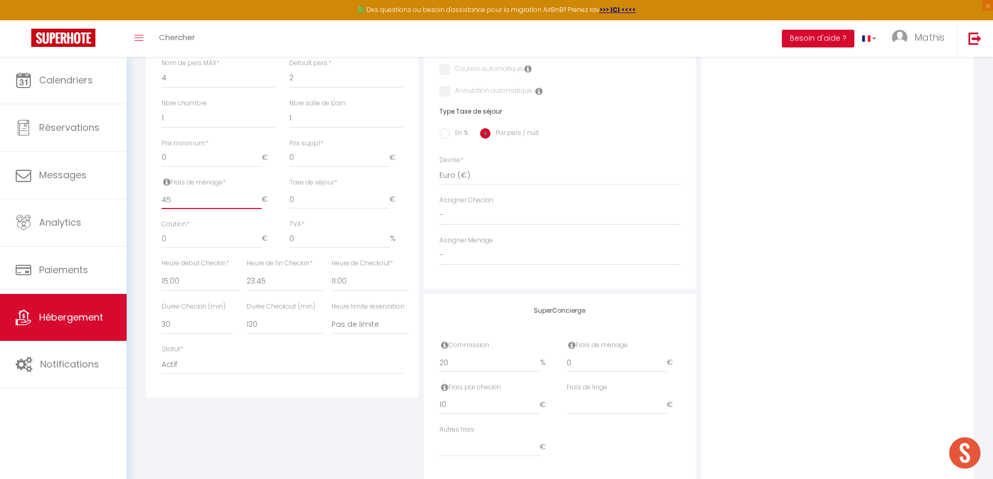
scroll to position [445, 0]
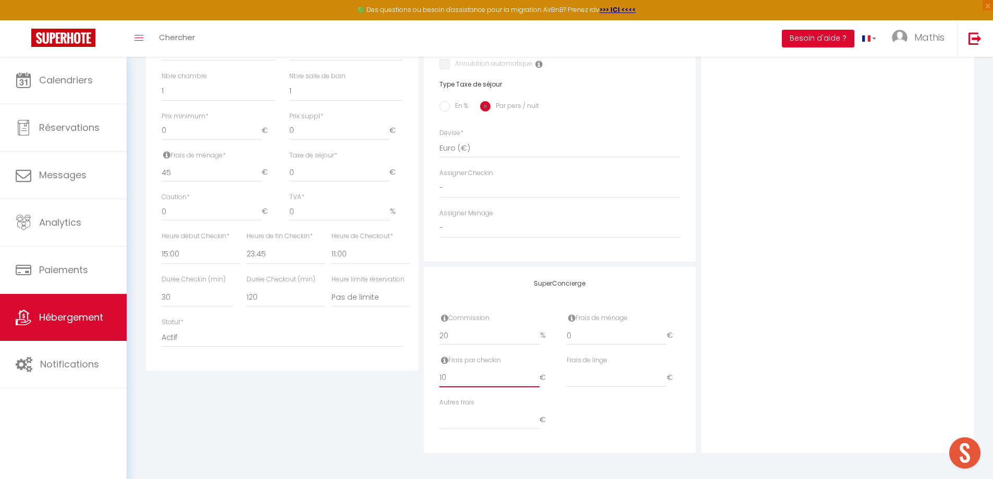
click at [461, 378] on input "10" at bounding box center [489, 378] width 100 height 19
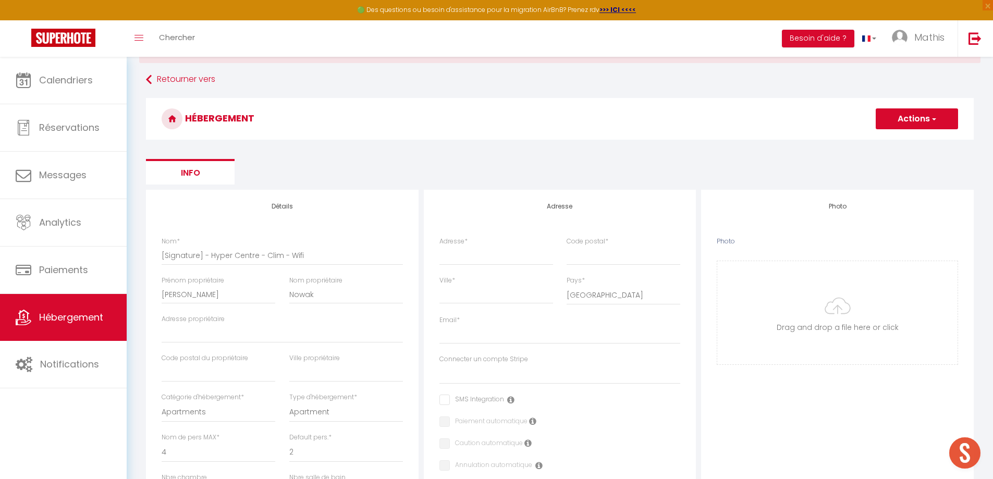
scroll to position [0, 0]
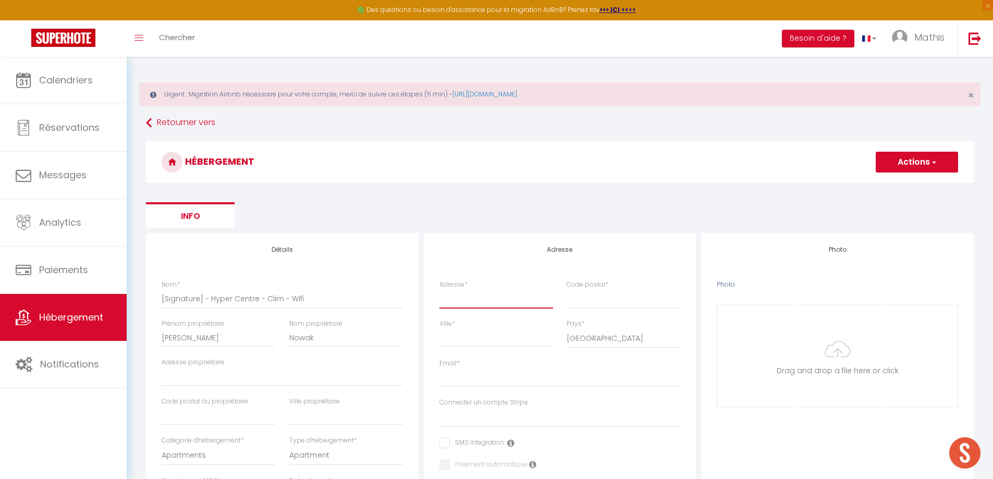
click at [471, 302] on input "Adresse *" at bounding box center [496, 298] width 114 height 19
click at [478, 302] on input "[STREET_ADDRESS]" at bounding box center [496, 298] width 114 height 19
click at [547, 300] on input "[STREET_ADDRESS]" at bounding box center [496, 298] width 114 height 19
click at [599, 298] on input "Code postal *" at bounding box center [624, 298] width 114 height 19
click at [482, 385] on input "[PERSON_NAME][EMAIL_ADDRESS][DOMAIN_NAME]" at bounding box center [559, 378] width 241 height 19
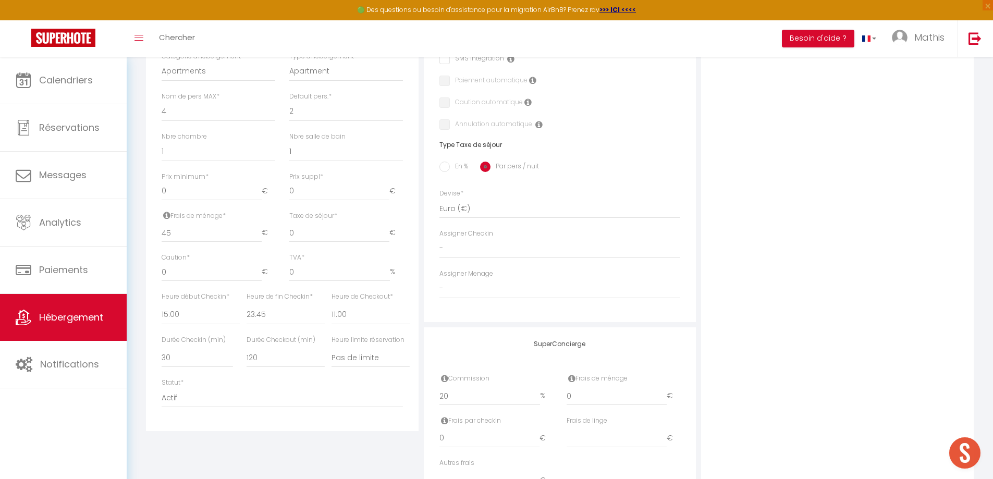
scroll to position [385, 0]
click at [179, 320] on select "00:00 00:15 00:30 00:45 01:00 01:15 01:30 01:45 02:00 02:15 02:30 02:45 03:00" at bounding box center [201, 314] width 78 height 20
click at [162, 304] on select "00:00 00:15 00:30 00:45 01:00 01:15 01:30 01:45 02:00 02:15 02:30 02:45 03:00" at bounding box center [201, 314] width 78 height 20
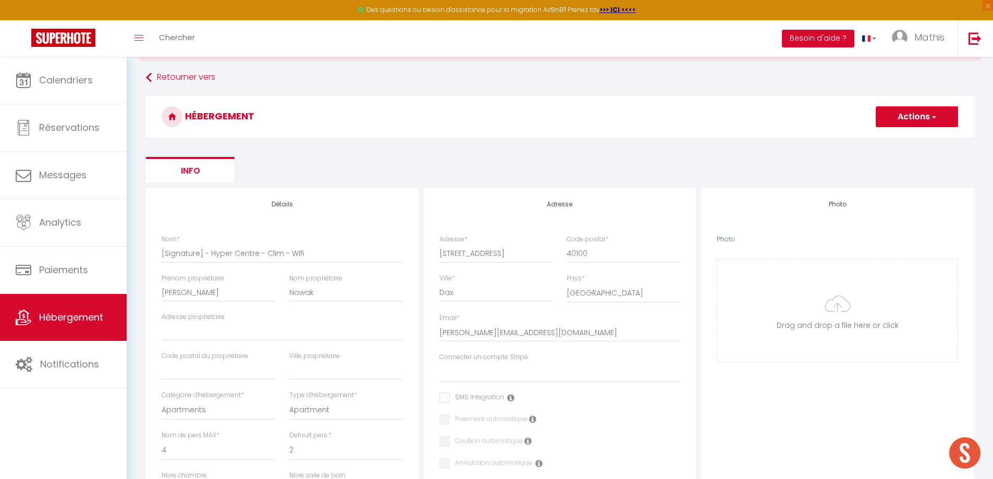
scroll to position [0, 0]
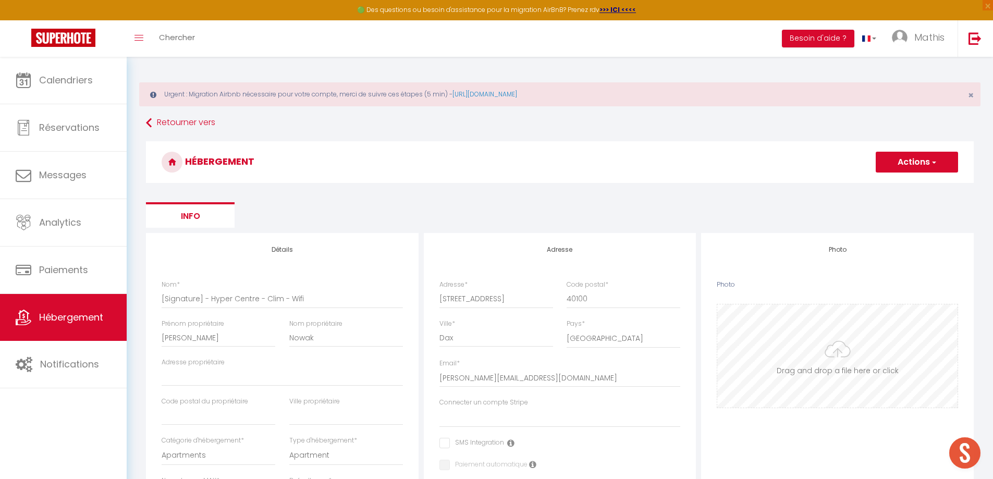
click at [766, 335] on input "Photo" at bounding box center [837, 355] width 240 height 103
click at [930, 155] on button "Actions" at bounding box center [917, 162] width 82 height 21
click at [904, 188] on input "Enregistrer" at bounding box center [905, 185] width 39 height 10
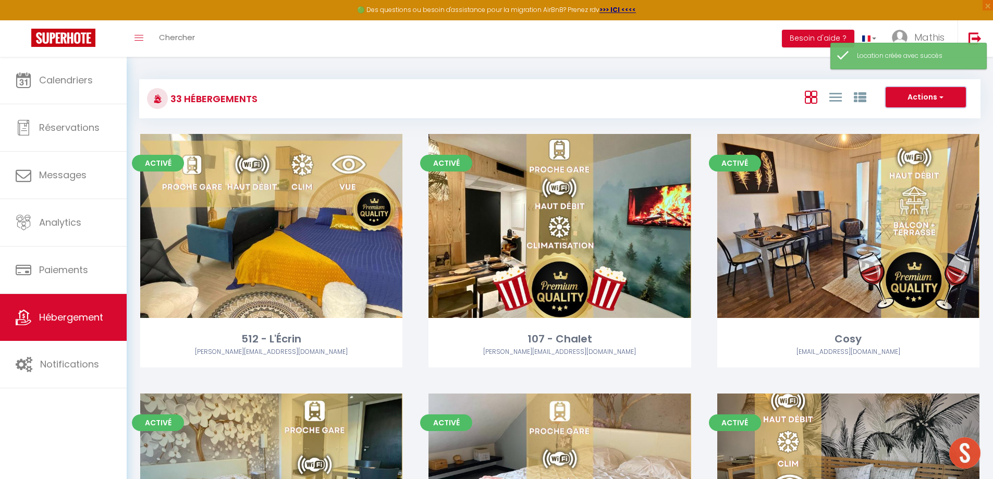
click at [908, 98] on button "Actions" at bounding box center [926, 97] width 80 height 21
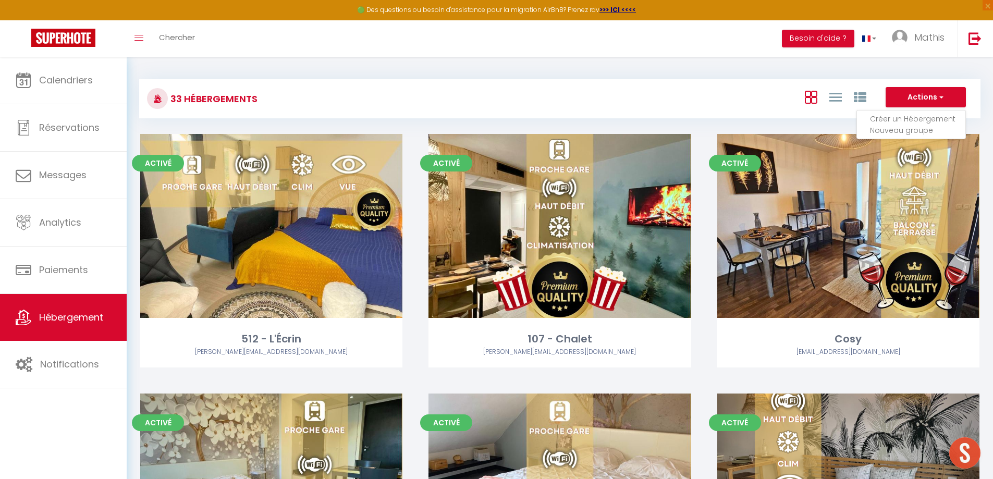
click at [906, 120] on li "Créer un Hébergement" at bounding box center [917, 118] width 95 height 11
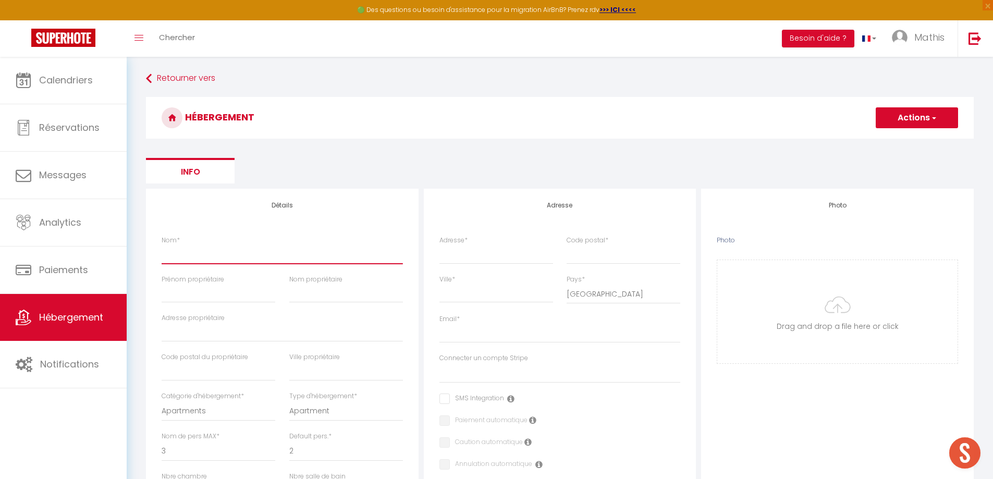
click at [330, 249] on input "Nom *" at bounding box center [282, 254] width 241 height 19
paste input "[Cocon] - Hyper Centre - Clim - Wifi"
click at [181, 291] on input "Prénom propriétaire" at bounding box center [219, 293] width 114 height 19
click at [208, 330] on input "Adresse propriétaire" at bounding box center [282, 332] width 241 height 19
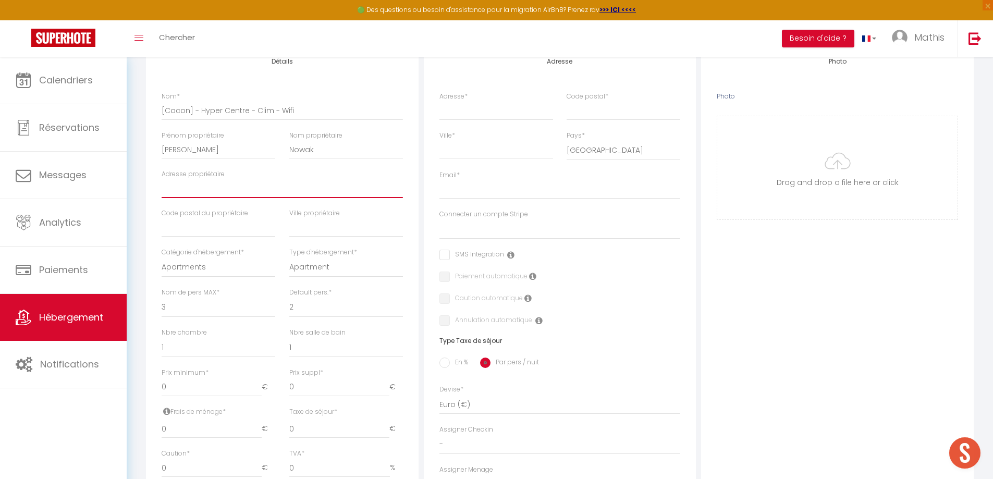
scroll to position [190, 0]
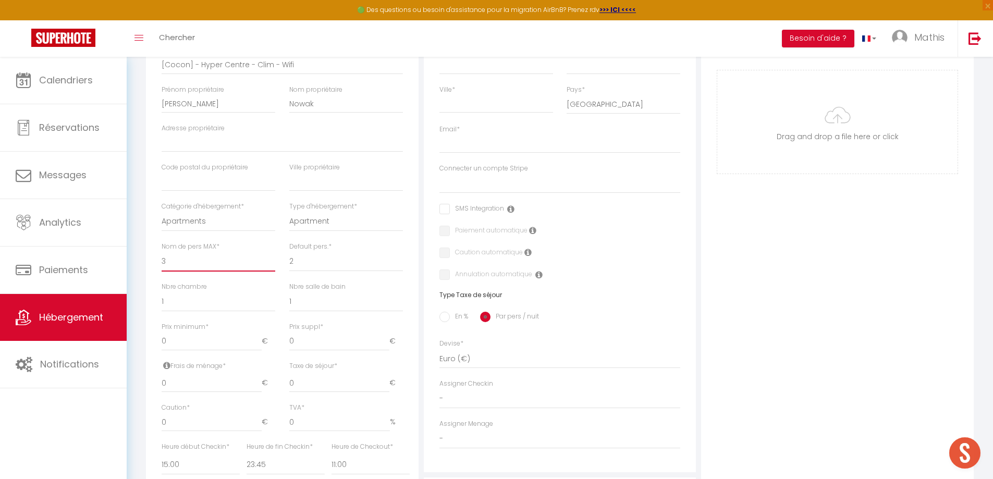
click at [173, 261] on select "1 2 3 4 5 6 7 8 9 10 11 12 13 14" at bounding box center [219, 262] width 114 height 20
click at [162, 252] on select "1 2 3 4 5 6 7 8 9 10 11 12 13 14" at bounding box center [219, 262] width 114 height 20
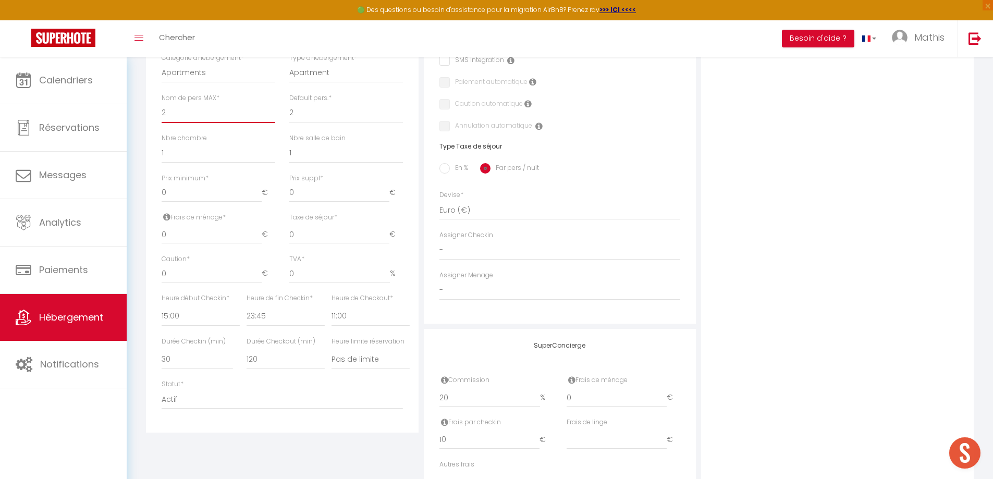
scroll to position [339, 0]
click at [203, 326] on div "Heure début Checkin * 00:00 00:15 00:30 00:45 01:00 01:15 01:30 01:45 02:00 02:…" at bounding box center [197, 314] width 85 height 43
click at [177, 321] on select "00:00 00:15 00:30 00:45 01:00 01:15 01:30 01:45 02:00 02:15 02:30 02:45 03:00" at bounding box center [201, 316] width 78 height 20
click at [162, 306] on select "00:00 00:15 00:30 00:45 01:00 01:15 01:30 01:45 02:00 02:15 02:30 02:45 03:00" at bounding box center [201, 316] width 78 height 20
click at [346, 359] on select "Pas de limite 01:00 02:00 03:00 04:00 05:00 06:00 07:00 08:00 09:00 10:00 11:00…" at bounding box center [370, 359] width 78 height 20
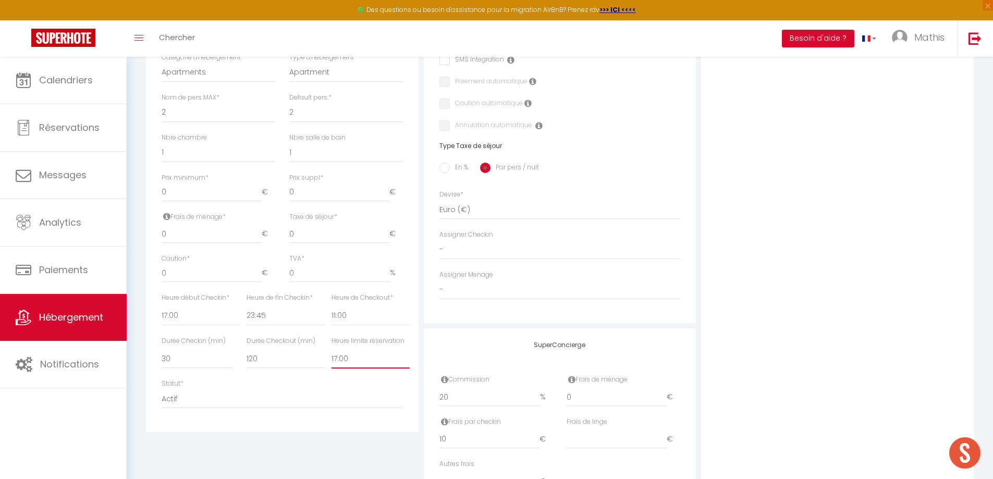
click at [331, 349] on select "Pas de limite 01:00 02:00 03:00 04:00 05:00 06:00 07:00 08:00 09:00 10:00 11:00…" at bounding box center [370, 359] width 78 height 20
click at [357, 367] on select "Pas de limite 01:00 02:00 03:00 04:00 05:00 06:00 07:00 08:00 09:00 10:00 11:00…" at bounding box center [370, 359] width 78 height 20
click at [331, 349] on select "Pas de limite 01:00 02:00 03:00 04:00 05:00 06:00 07:00 08:00 09:00 10:00 11:00…" at bounding box center [370, 359] width 78 height 20
click at [486, 439] on input "10" at bounding box center [489, 439] width 100 height 19
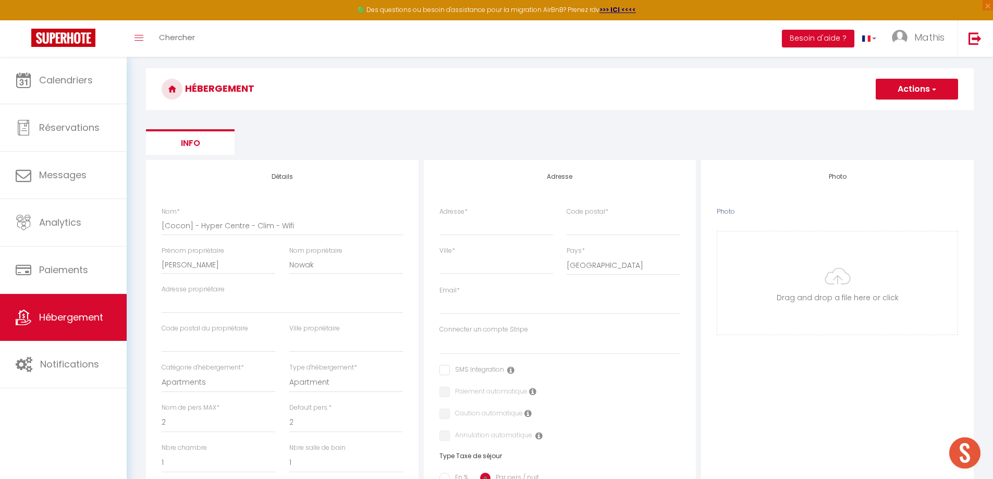
scroll to position [28, 0]
click at [463, 228] on input "Adresse *" at bounding box center [496, 226] width 114 height 19
click at [590, 228] on input "Code postal *" at bounding box center [624, 226] width 114 height 19
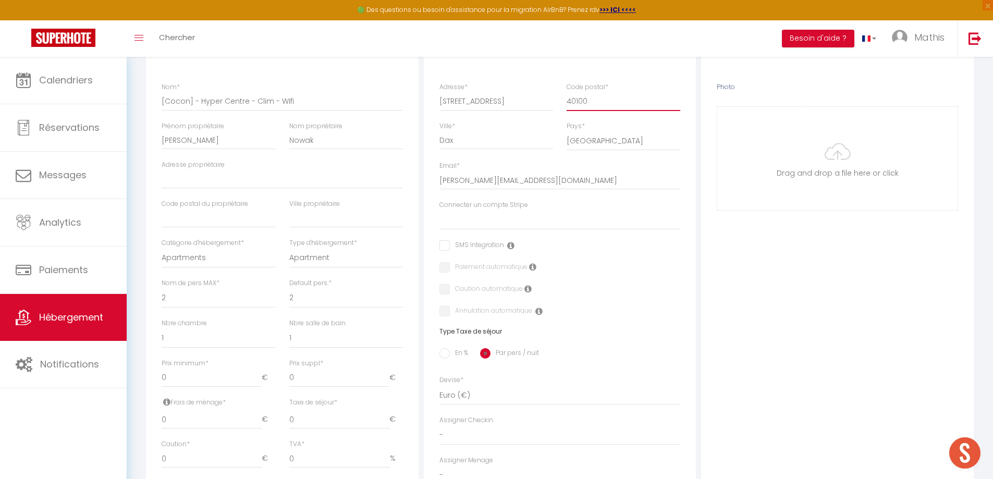
scroll to position [154, 0]
click at [477, 175] on input "[PERSON_NAME][EMAIL_ADDRESS][DOMAIN_NAME]" at bounding box center [559, 179] width 241 height 19
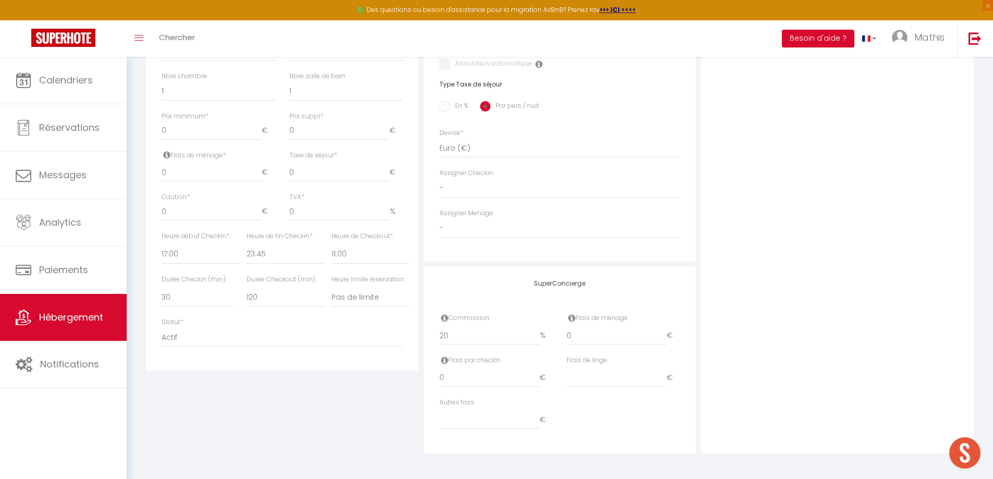
scroll to position [0, 0]
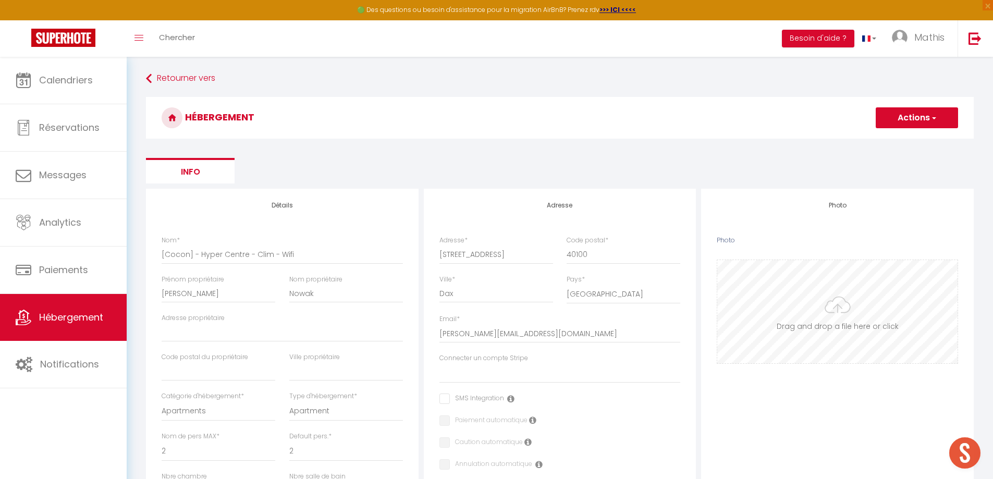
click at [817, 299] on input "Photo" at bounding box center [837, 311] width 240 height 103
click at [918, 113] on button "Actions" at bounding box center [917, 117] width 82 height 21
click at [912, 141] on input "Enregistrer" at bounding box center [905, 141] width 39 height 10
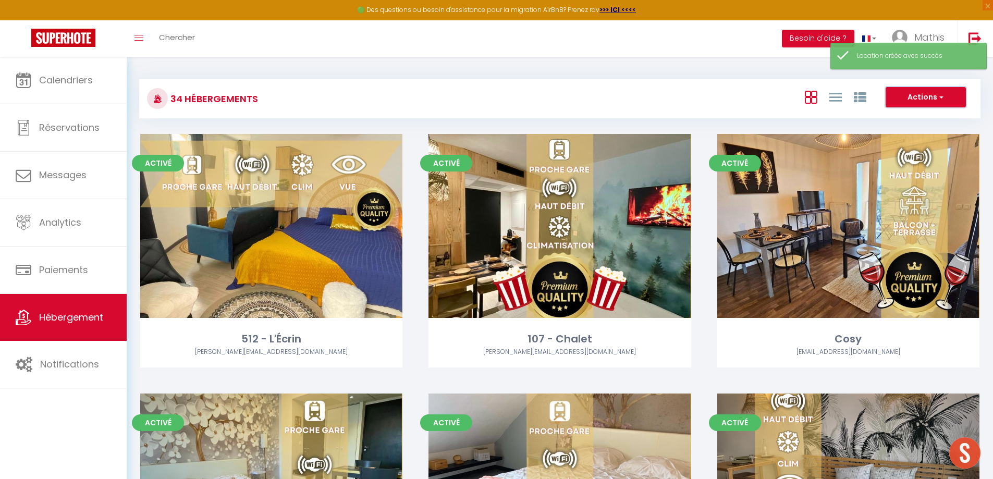
click at [924, 91] on button "Actions" at bounding box center [926, 97] width 80 height 21
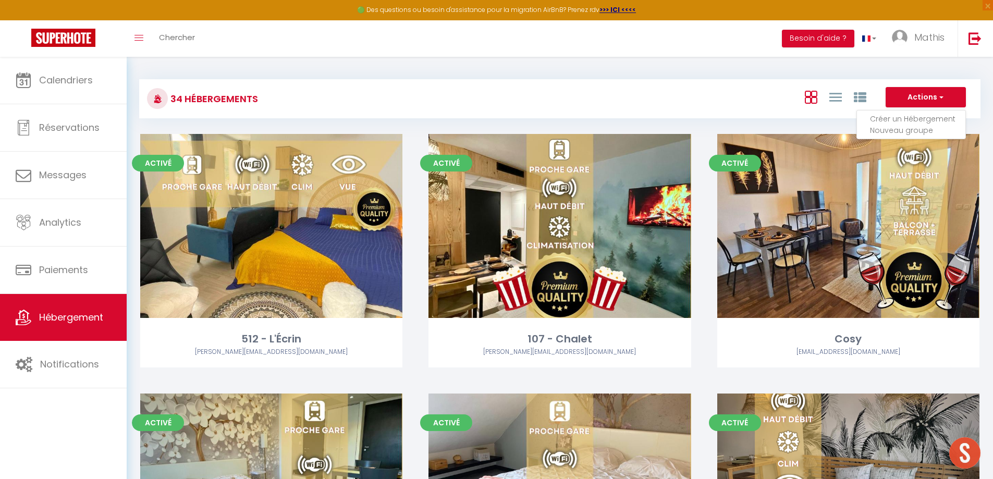
click at [931, 121] on li "Créer un Hébergement" at bounding box center [917, 118] width 95 height 11
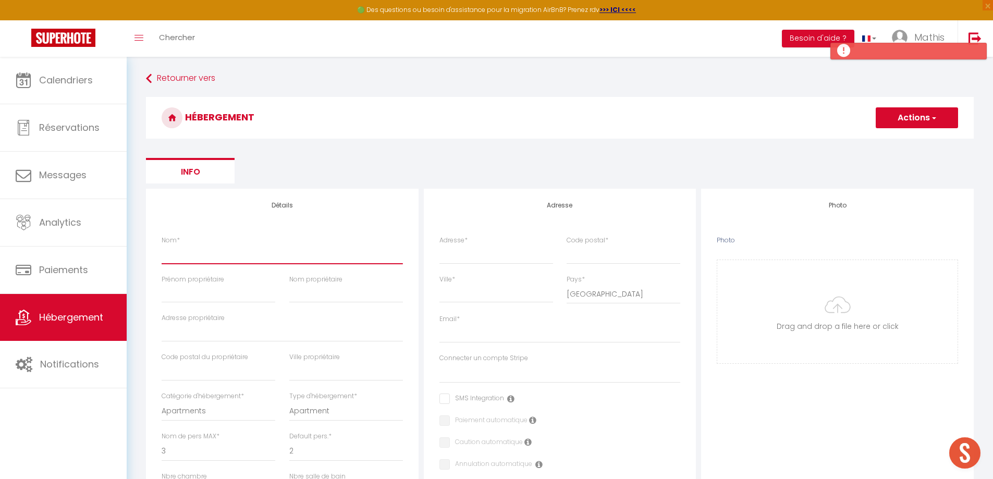
click at [294, 251] on input "Nom *" at bounding box center [282, 254] width 241 height 19
paste input "[Elégance] Hyper centre - Clim - [GEOGRAPHIC_DATA]"
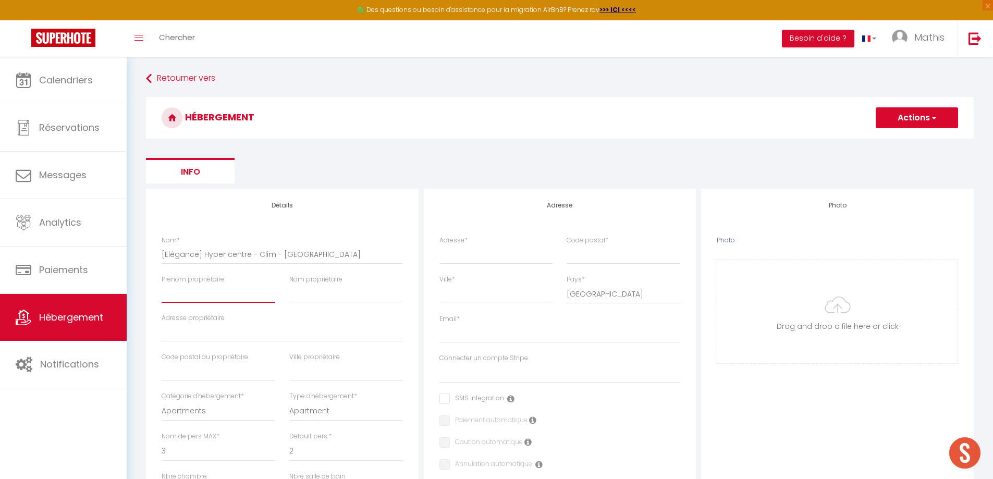
click at [240, 293] on input "Prénom propriétaire" at bounding box center [219, 293] width 114 height 19
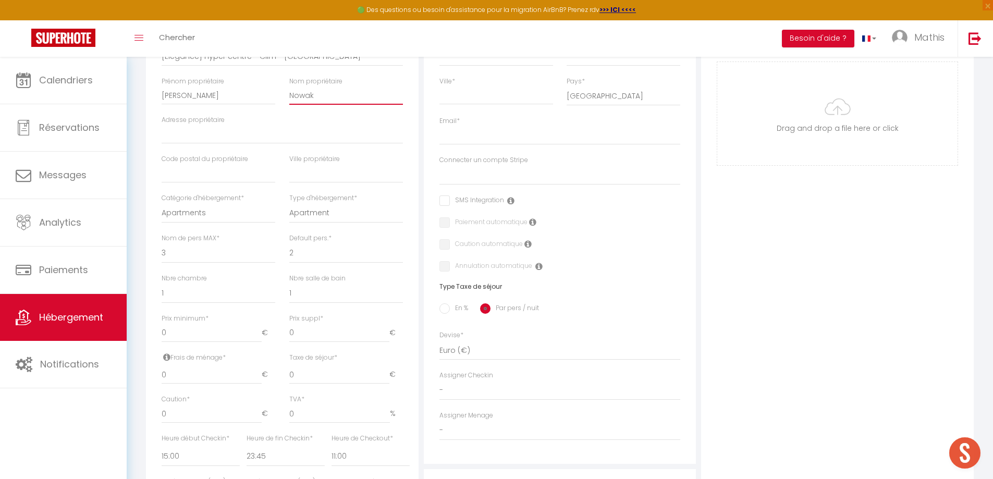
scroll to position [199, 0]
click at [209, 252] on select "1 2 3 4 5 6 7 8 9 10 11 12 13 14" at bounding box center [219, 253] width 114 height 20
click at [162, 243] on select "1 2 3 4 5 6 7 8 9 10 11 12 13 14" at bounding box center [219, 253] width 114 height 20
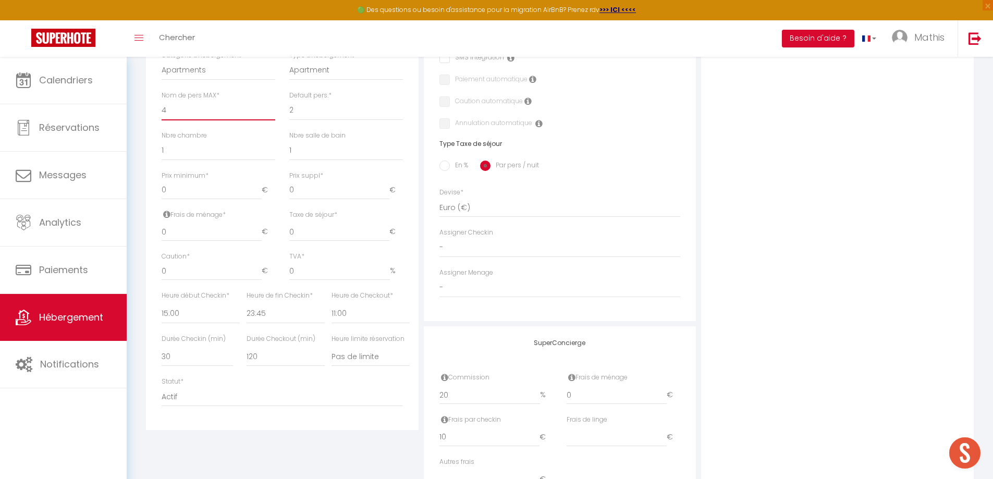
scroll to position [341, 0]
click at [178, 230] on input "0" at bounding box center [212, 231] width 100 height 19
click at [204, 313] on select "00:00 00:15 00:30 00:45 01:00 01:15 01:30 01:45 02:00 02:15 02:30 02:45 03:00" at bounding box center [201, 313] width 78 height 20
click at [162, 303] on select "00:00 00:15 00:30 00:45 01:00 01:15 01:30 01:45 02:00 02:15 02:30 02:45 03:00" at bounding box center [201, 313] width 78 height 20
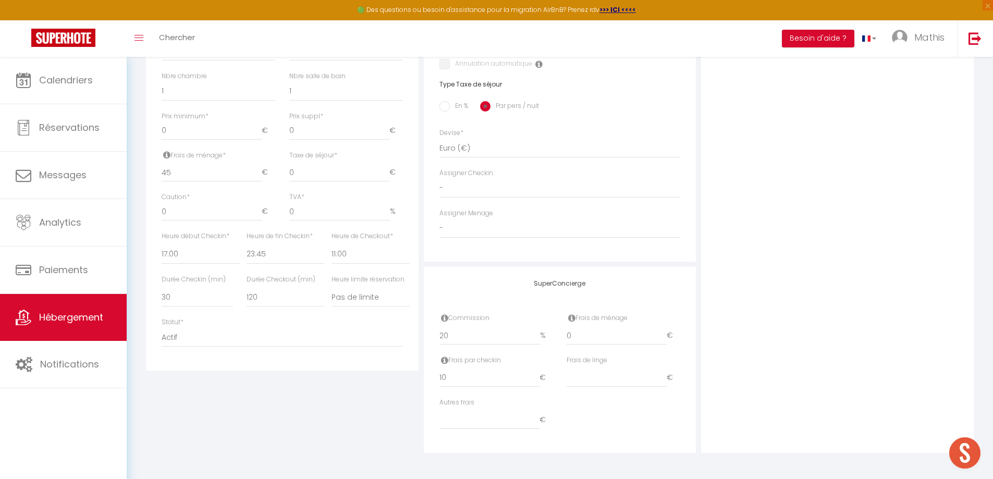
drag, startPoint x: 471, startPoint y: 365, endPoint x: 472, endPoint y: 374, distance: 8.9
click at [472, 374] on div "Frais par checkin 10 €" at bounding box center [496, 371] width 114 height 32
click at [472, 374] on input "10" at bounding box center [489, 378] width 100 height 19
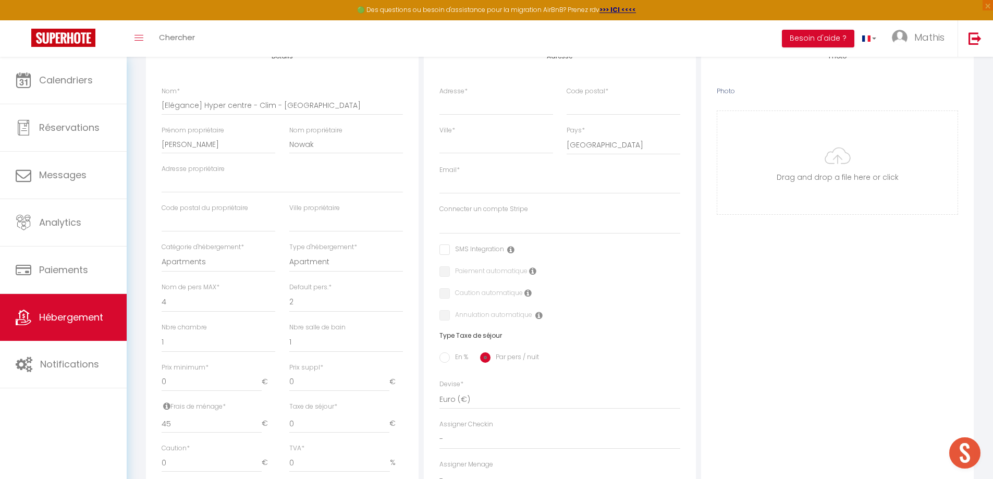
scroll to position [0, 0]
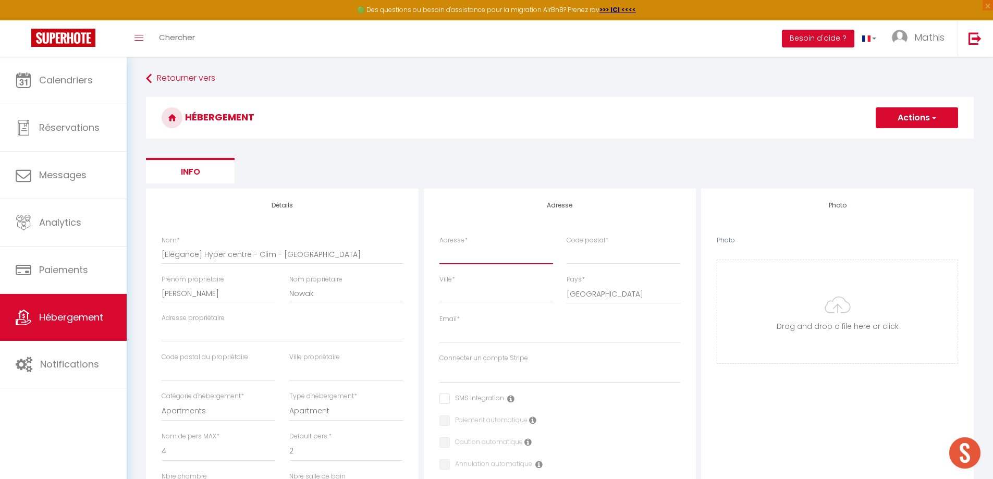
click at [520, 250] on input "Adresse *" at bounding box center [496, 254] width 114 height 19
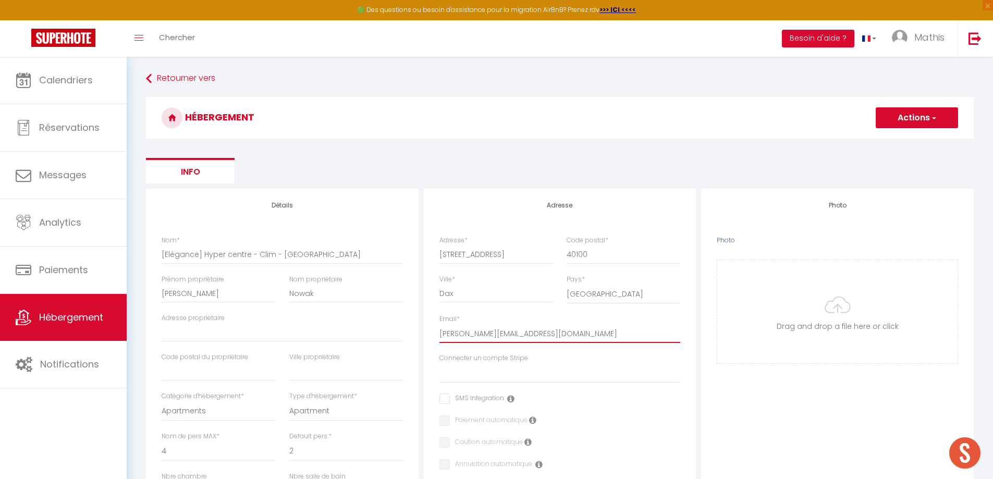
click at [480, 330] on input "[PERSON_NAME][EMAIL_ADDRESS][DOMAIN_NAME]" at bounding box center [559, 333] width 241 height 19
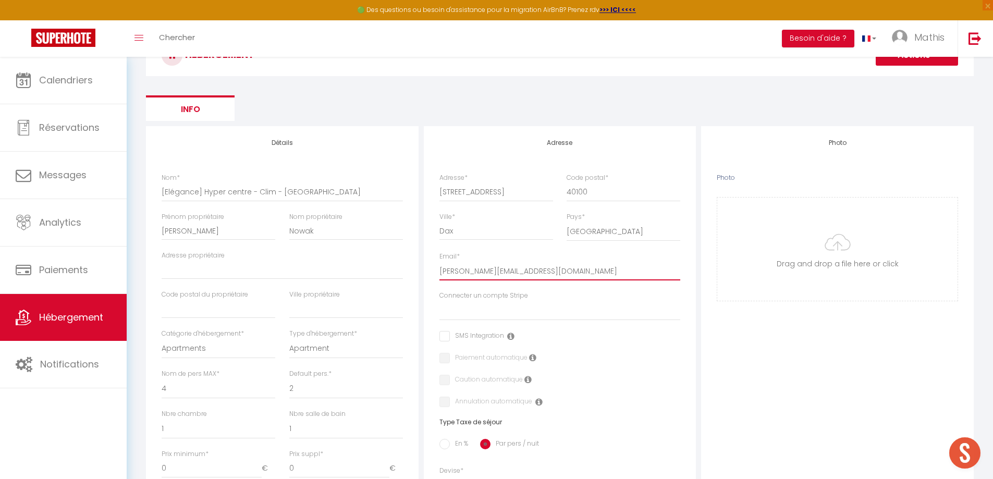
scroll to position [62, 0]
click at [791, 265] on input "Photo" at bounding box center [837, 249] width 240 height 103
click at [924, 63] on button "Actions" at bounding box center [917, 55] width 82 height 21
click at [916, 77] on input "Enregistrer" at bounding box center [905, 78] width 39 height 10
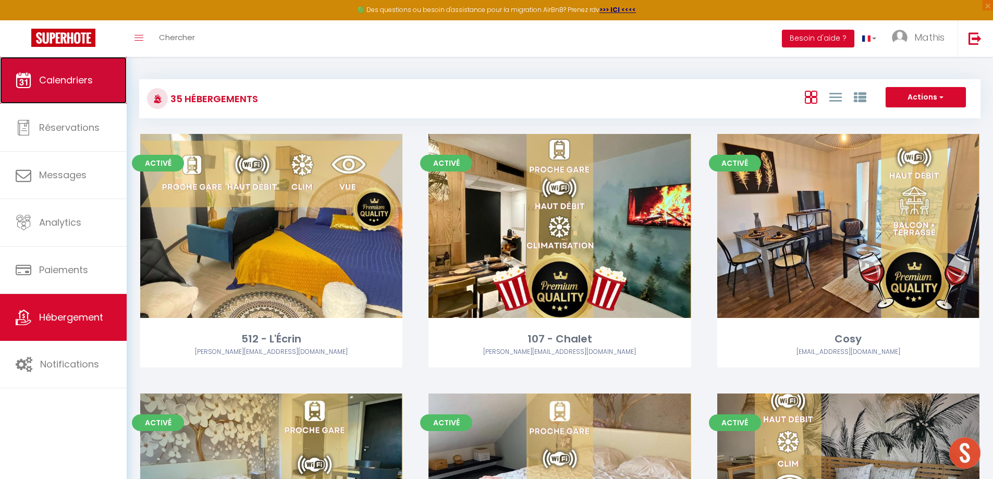
click at [99, 81] on link "Calendriers" at bounding box center [63, 80] width 127 height 47
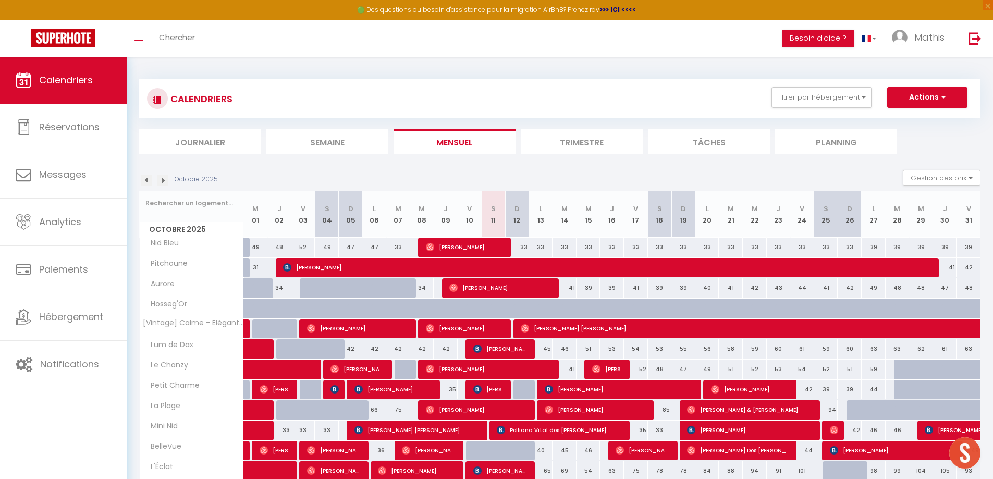
click at [521, 251] on div "33" at bounding box center [517, 247] width 24 height 19
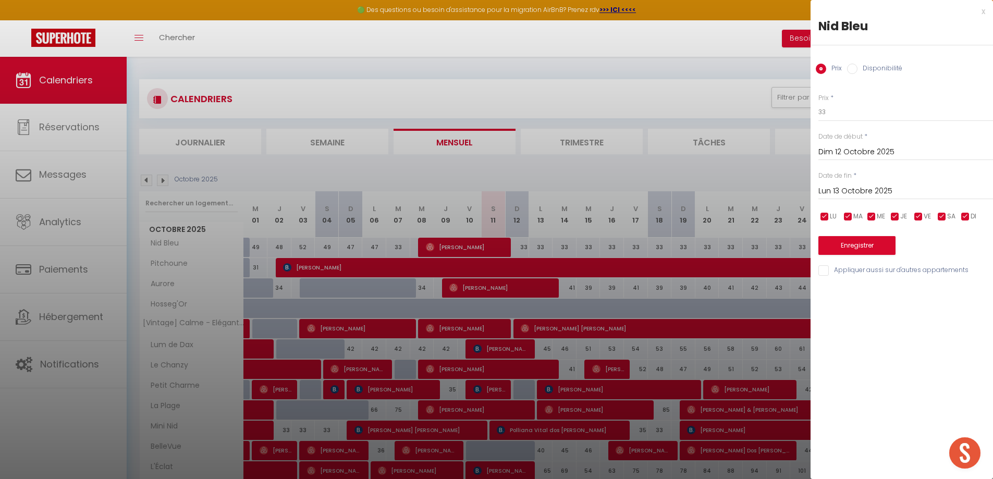
click at [862, 189] on input "Lun 13 Octobre 2025" at bounding box center [905, 192] width 175 height 14
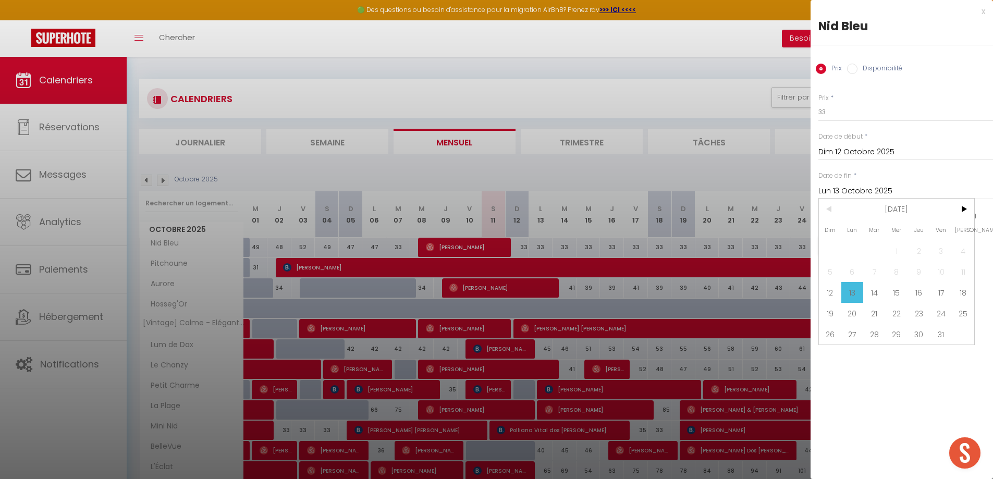
click at [862, 189] on input "Lun 13 Octobre 2025" at bounding box center [905, 192] width 175 height 14
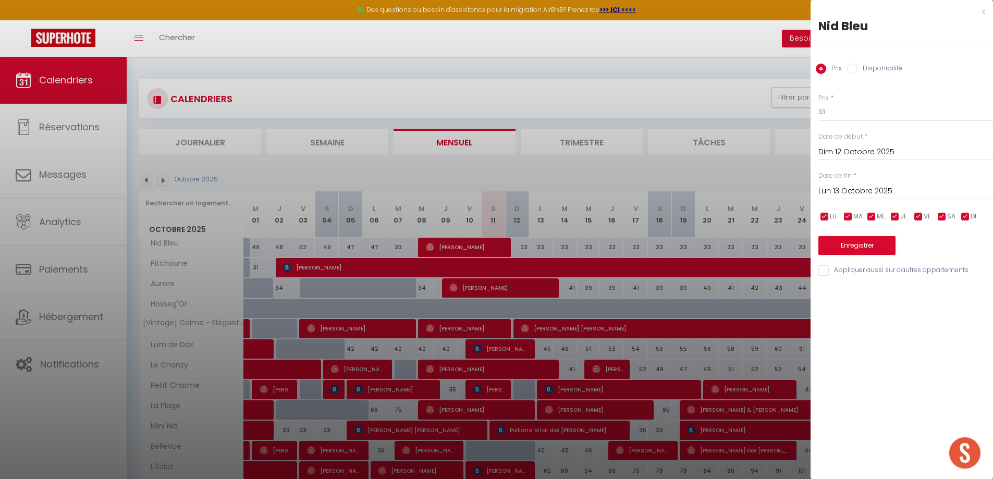
click at [868, 174] on div "Date de fin * Lun 13 Octobre 2025 < [DATE] > Dim Lun Mar Mer Jeu Ven Sam 1 2 3 …" at bounding box center [905, 185] width 175 height 29
click at [873, 73] on label "Disponibilité" at bounding box center [879, 69] width 45 height 11
click at [857, 73] on input "Disponibilité" at bounding box center [852, 69] width 10 height 10
click at [851, 115] on select "Disponible Indisponible" at bounding box center [905, 113] width 175 height 20
click at [818, 103] on select "Disponible Indisponible" at bounding box center [905, 113] width 175 height 20
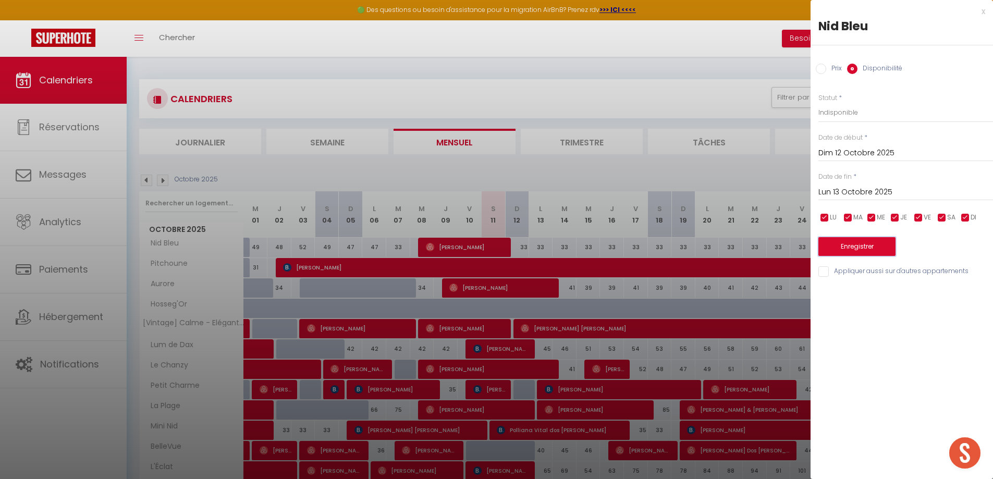
click at [846, 244] on button "Enregistrer" at bounding box center [856, 246] width 77 height 19
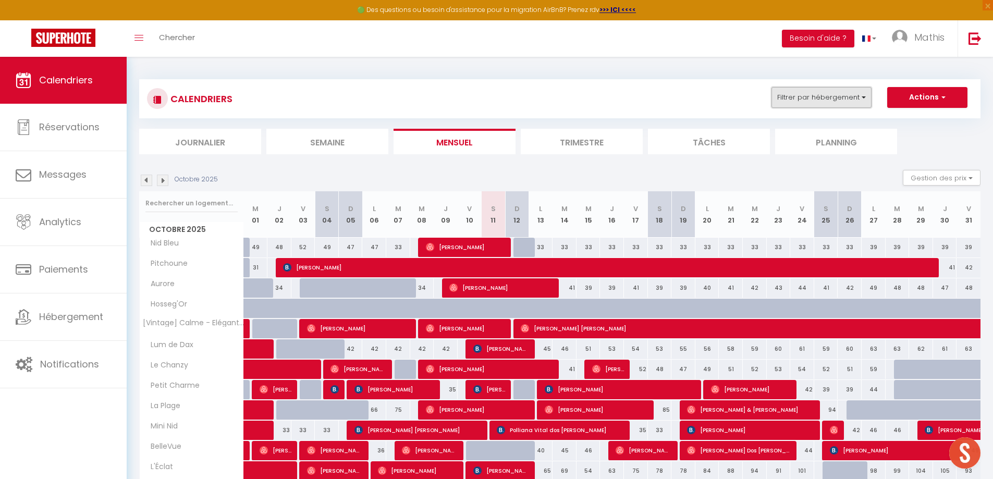
click at [858, 90] on button "Filtrer par hébergement" at bounding box center [821, 97] width 100 height 21
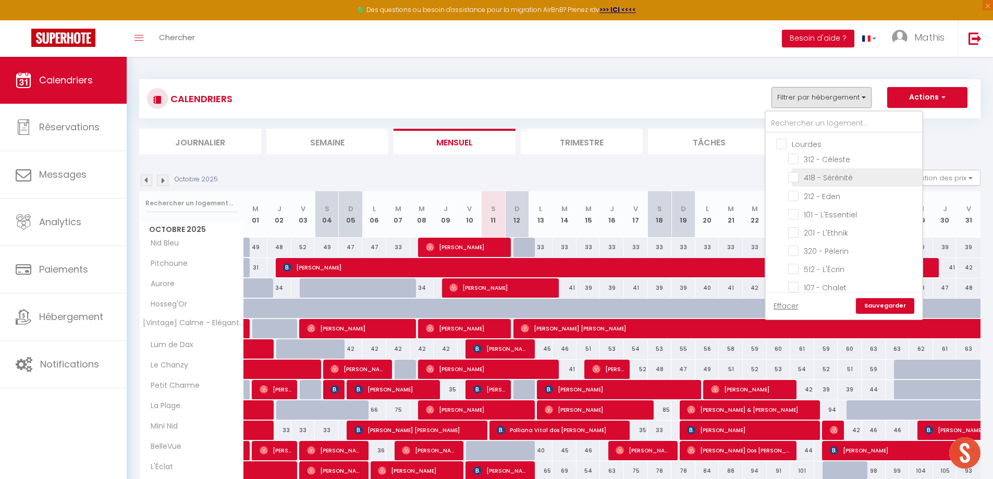
click at [838, 181] on input "418 - Sérénité" at bounding box center [853, 176] width 130 height 10
click at [885, 301] on link "Sauvegarder" at bounding box center [885, 306] width 58 height 16
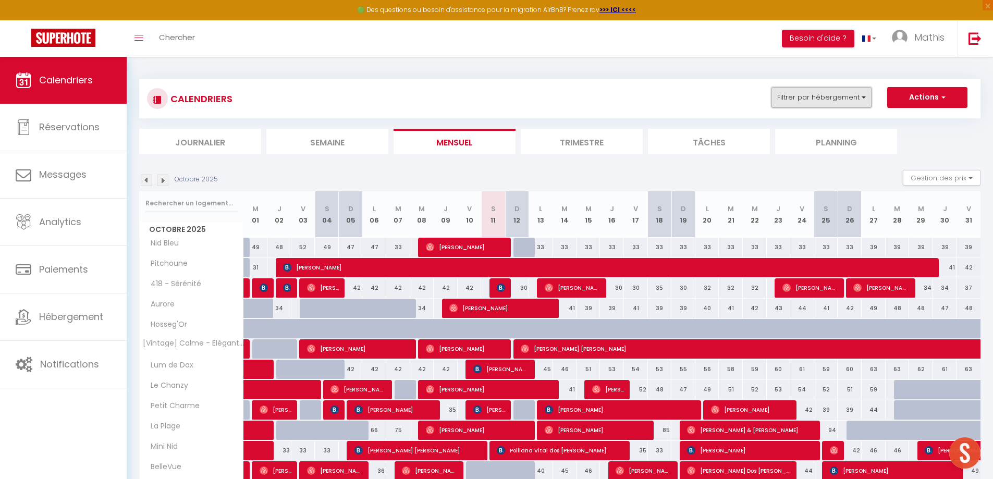
click at [830, 99] on button "Filtrer par hébergement" at bounding box center [821, 97] width 100 height 21
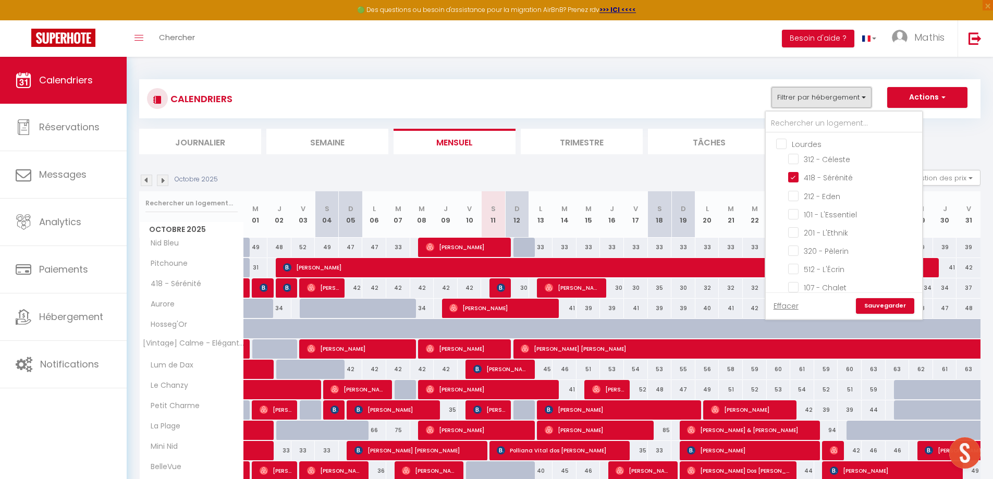
click at [824, 96] on button "Filtrer par hébergement" at bounding box center [821, 97] width 100 height 21
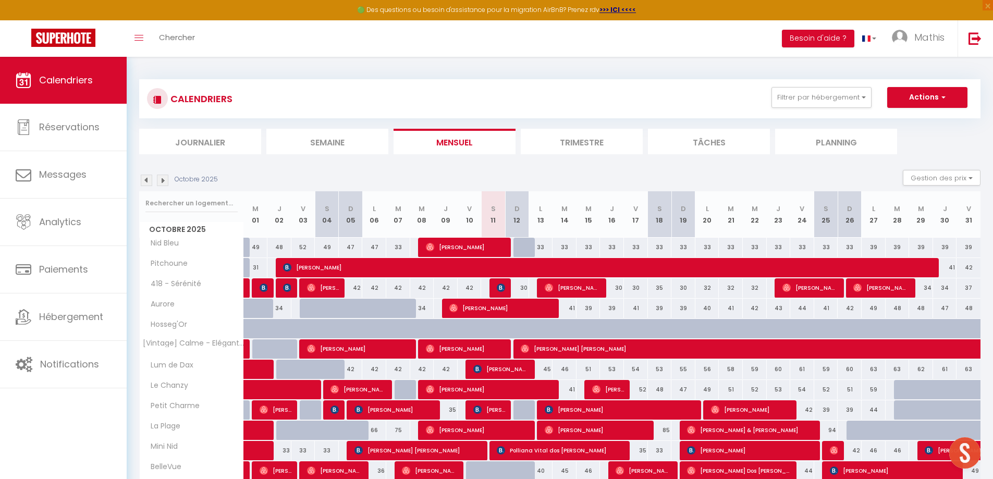
click at [163, 185] on img at bounding box center [162, 180] width 11 height 11
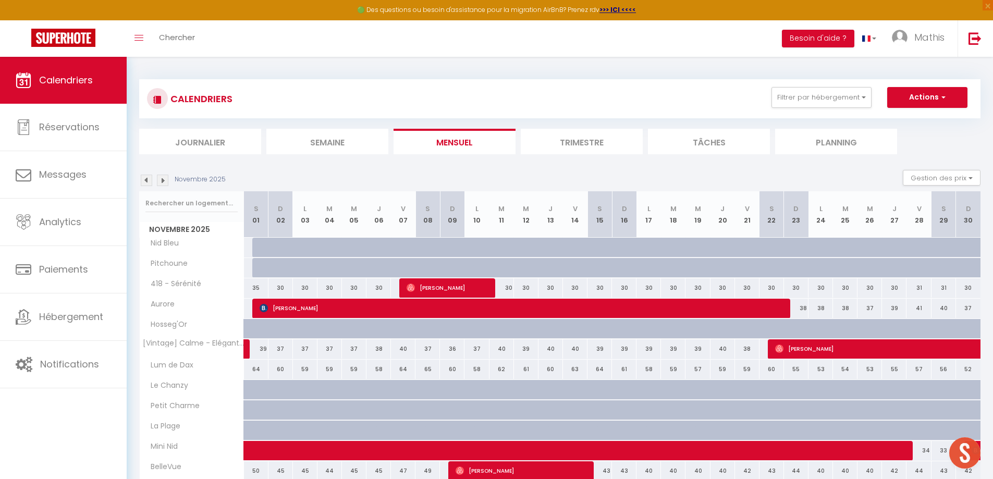
click at [145, 182] on img at bounding box center [146, 180] width 11 height 11
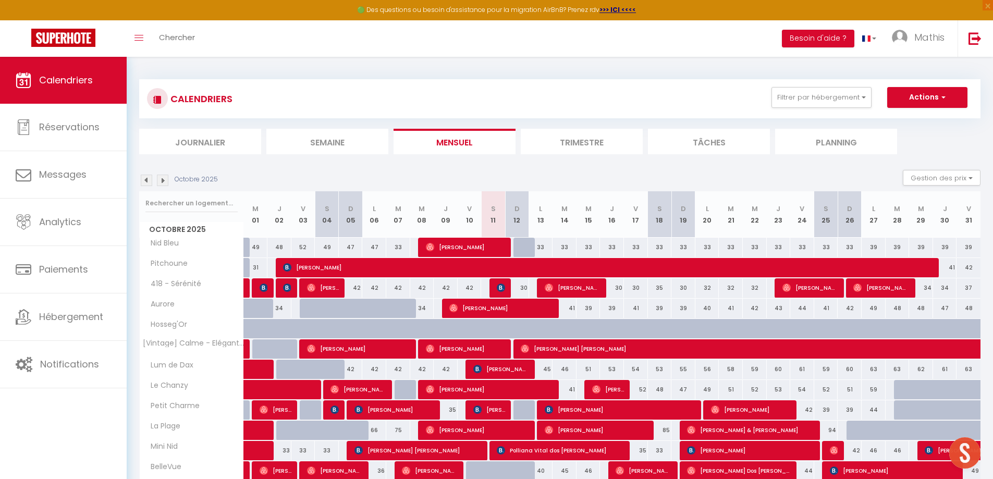
click at [159, 183] on img at bounding box center [162, 180] width 11 height 11
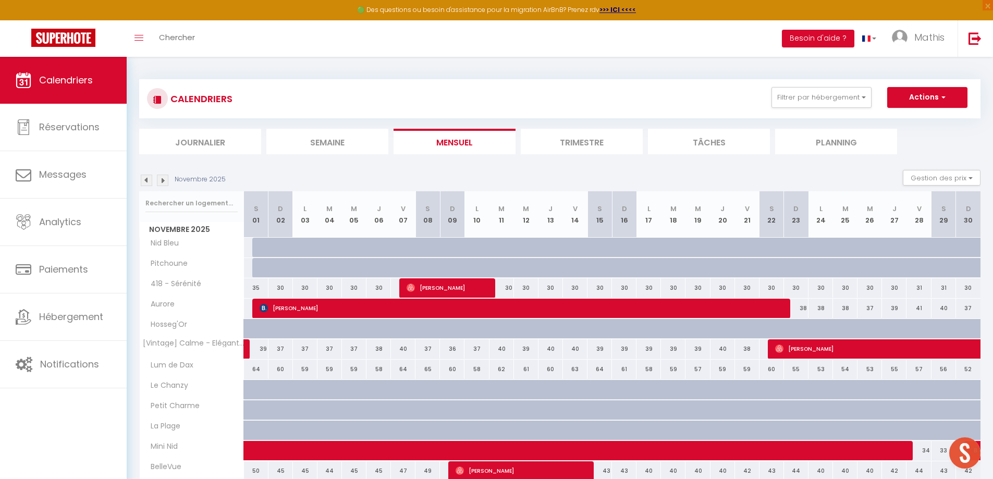
click at [159, 183] on img at bounding box center [162, 180] width 11 height 11
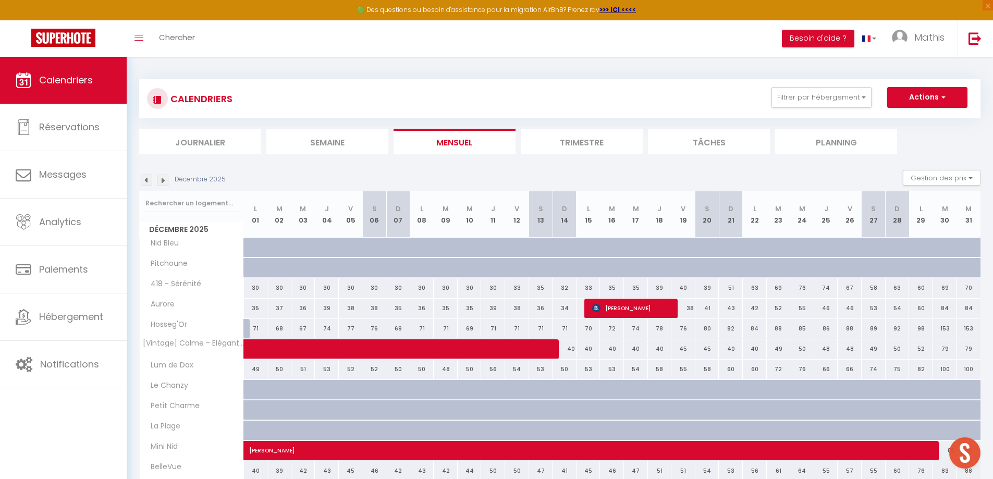
click at [497, 308] on div "39" at bounding box center [493, 308] width 24 height 19
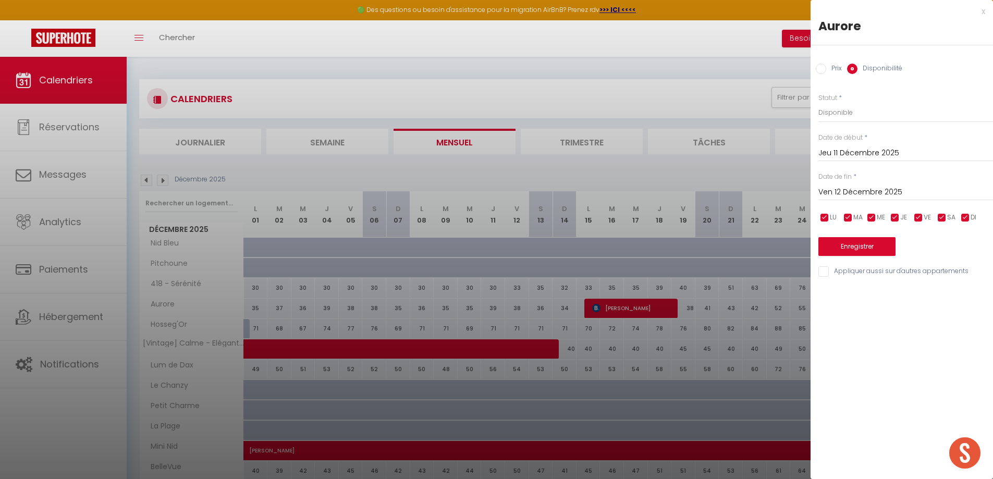
click at [854, 187] on input "Ven 12 Décembre 2025" at bounding box center [905, 193] width 175 height 14
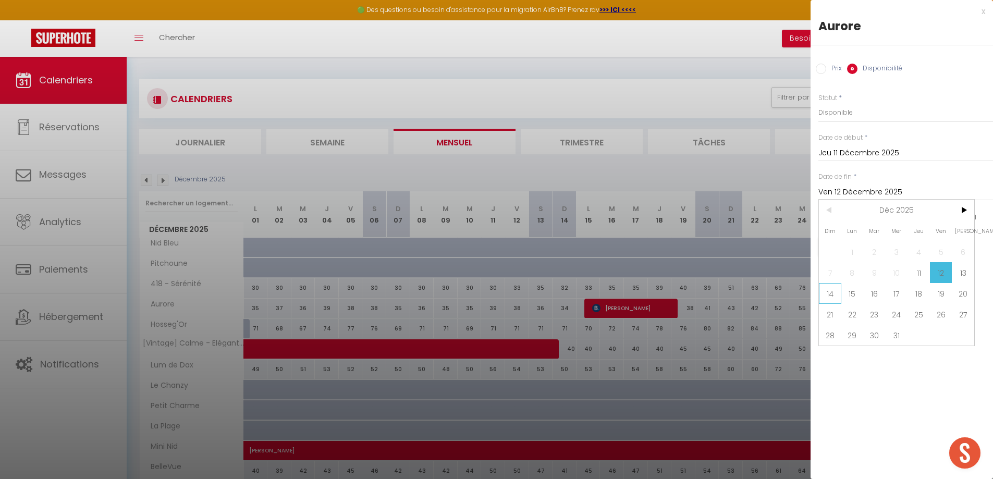
click at [833, 293] on span "14" at bounding box center [830, 293] width 22 height 21
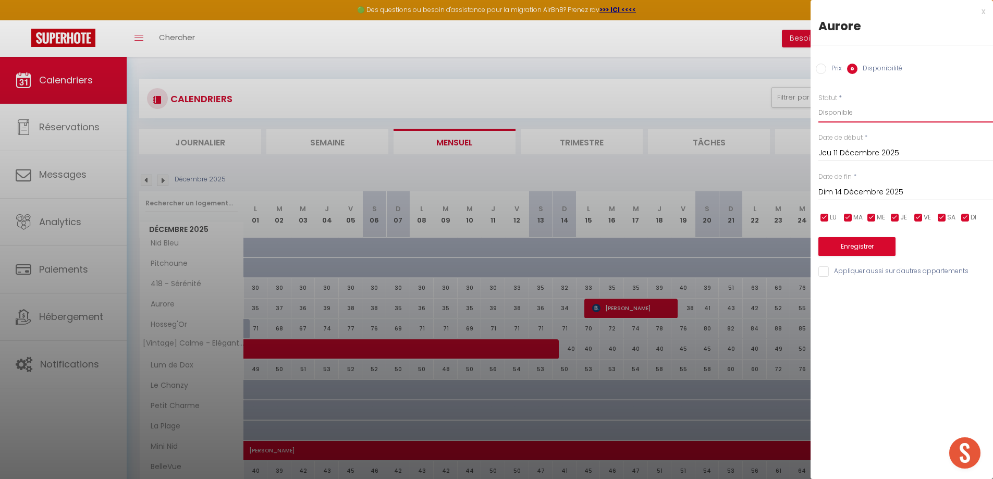
click at [864, 117] on select "Disponible Indisponible" at bounding box center [905, 113] width 175 height 20
click at [818, 103] on select "Disponible Indisponible" at bounding box center [905, 113] width 175 height 20
click at [859, 238] on button "Enregistrer" at bounding box center [856, 246] width 77 height 19
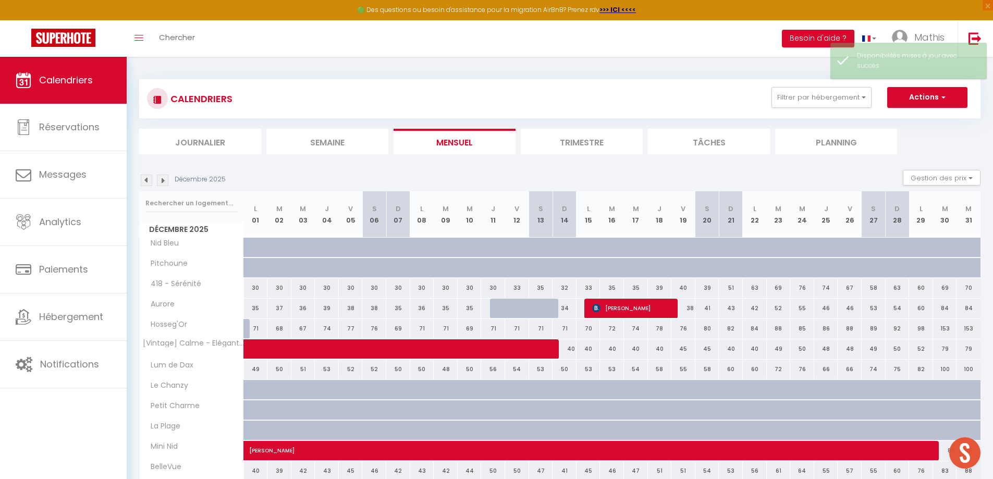
click at [163, 184] on img at bounding box center [162, 180] width 11 height 11
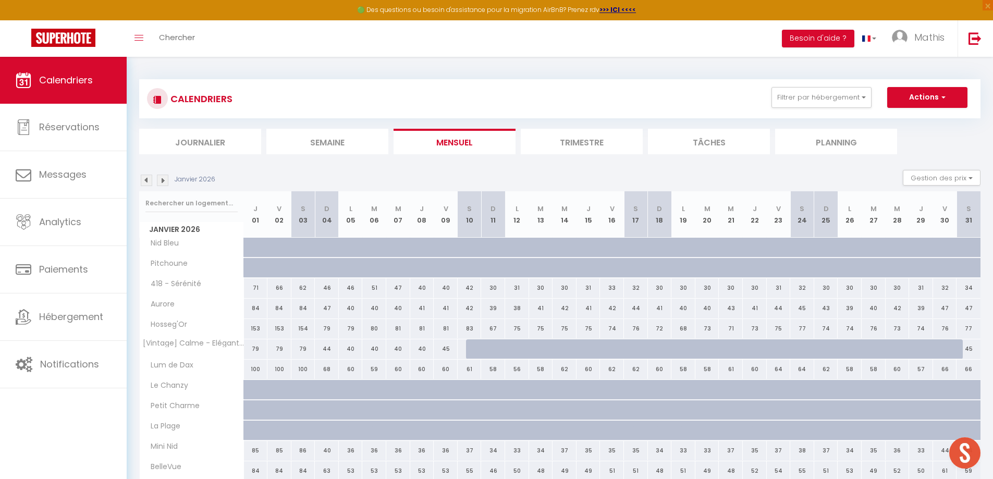
click at [449, 284] on div "40" at bounding box center [446, 287] width 24 height 19
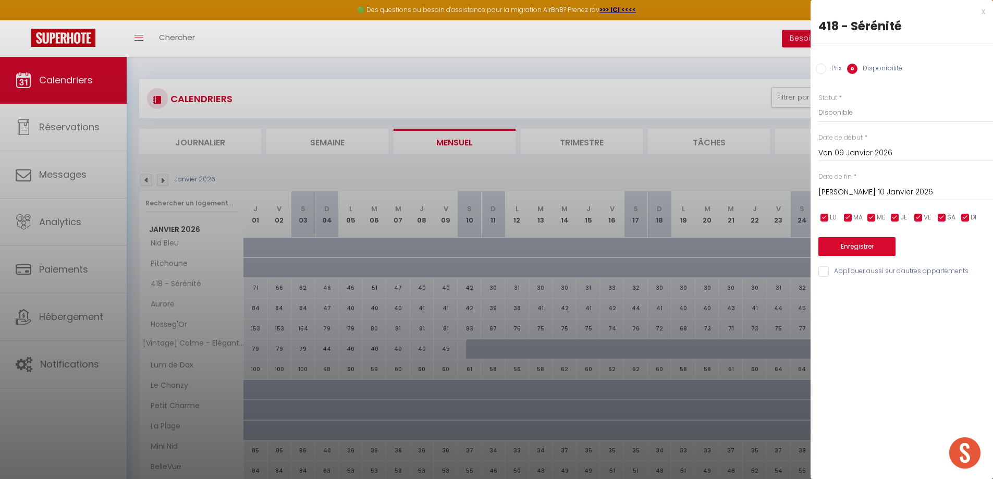
click at [844, 197] on input "[PERSON_NAME] 10 Janvier 2026" at bounding box center [905, 193] width 175 height 14
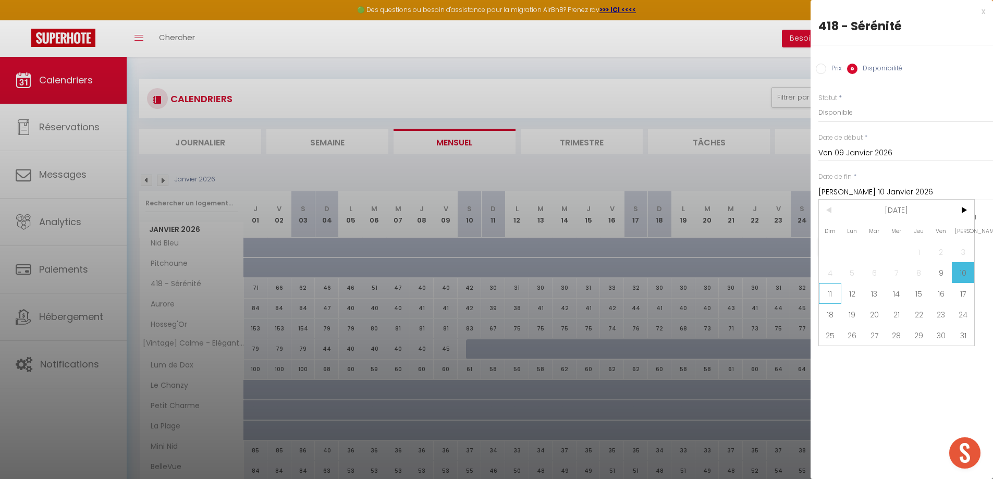
click at [838, 295] on span "11" at bounding box center [830, 293] width 22 height 21
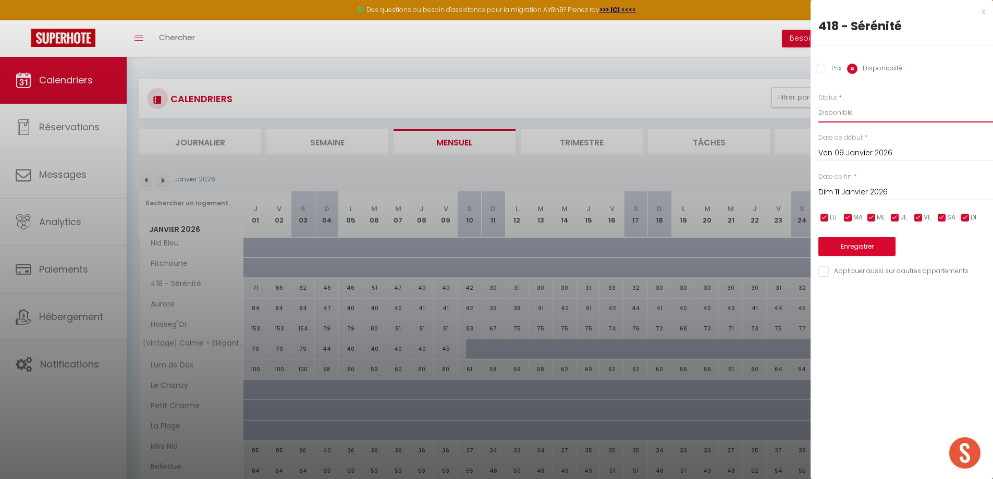
click at [853, 113] on select "Disponible Indisponible" at bounding box center [905, 113] width 175 height 20
click at [818, 103] on select "Disponible Indisponible" at bounding box center [905, 113] width 175 height 20
click at [841, 249] on button "Enregistrer" at bounding box center [856, 246] width 77 height 19
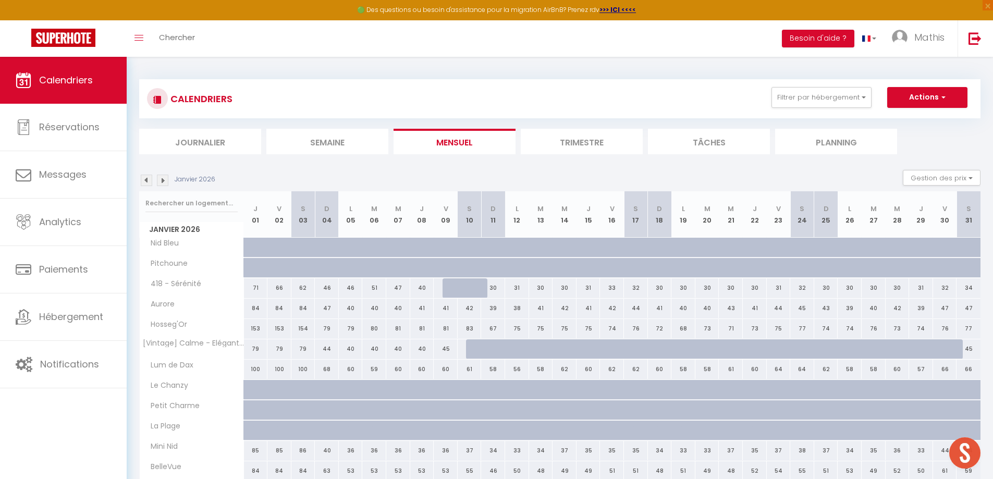
click at [780, 288] on div "31" at bounding box center [779, 287] width 24 height 19
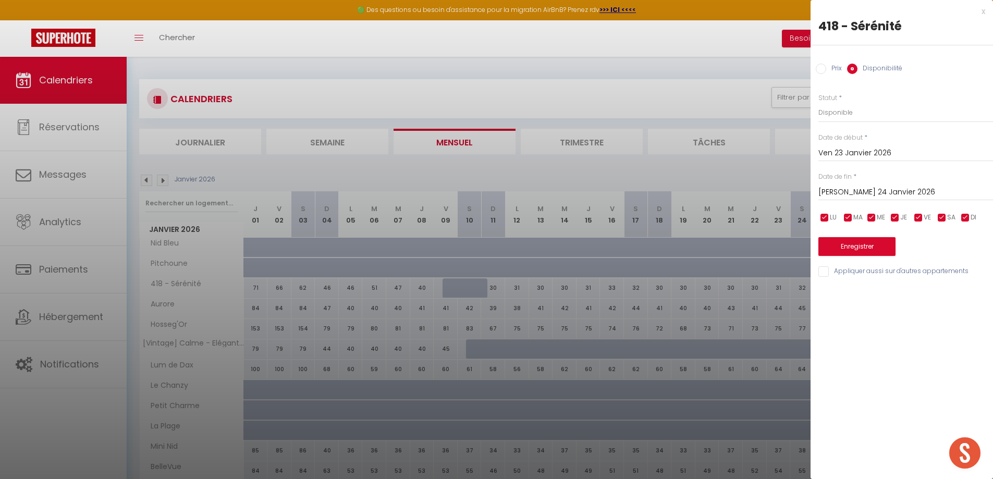
click at [863, 189] on input "[PERSON_NAME] 24 Janvier 2026" at bounding box center [905, 193] width 175 height 14
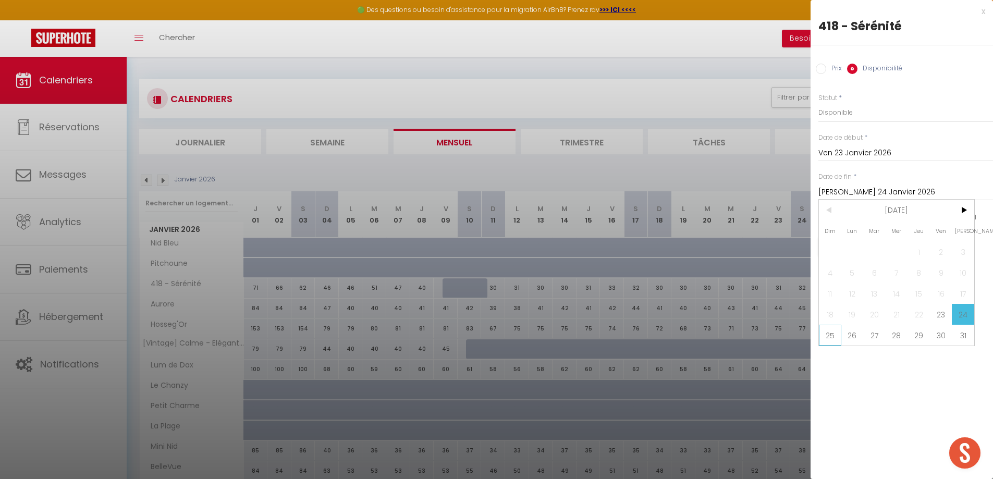
click at [834, 340] on span "25" at bounding box center [830, 335] width 22 height 21
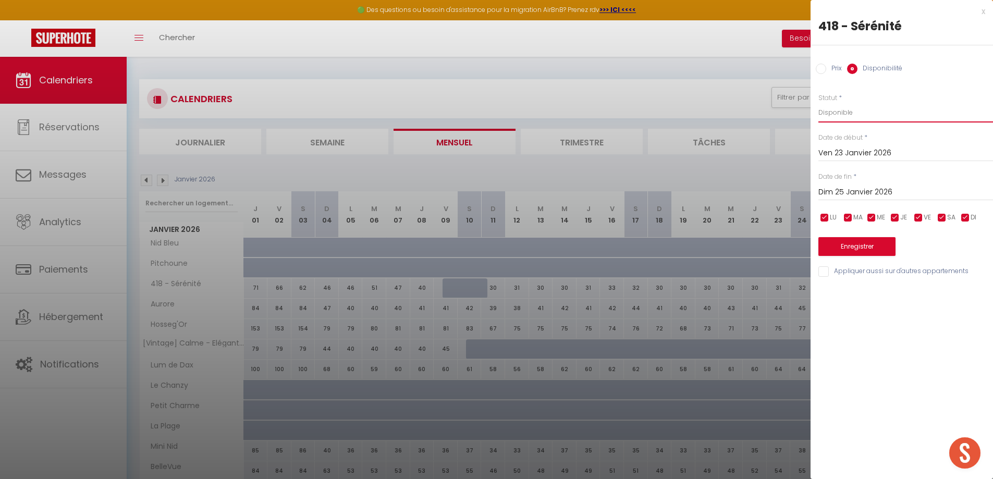
click at [865, 111] on select "Disponible Indisponible" at bounding box center [905, 113] width 175 height 20
click at [818, 103] on select "Disponible Indisponible" at bounding box center [905, 113] width 175 height 20
click at [843, 246] on button "Enregistrer" at bounding box center [856, 246] width 77 height 19
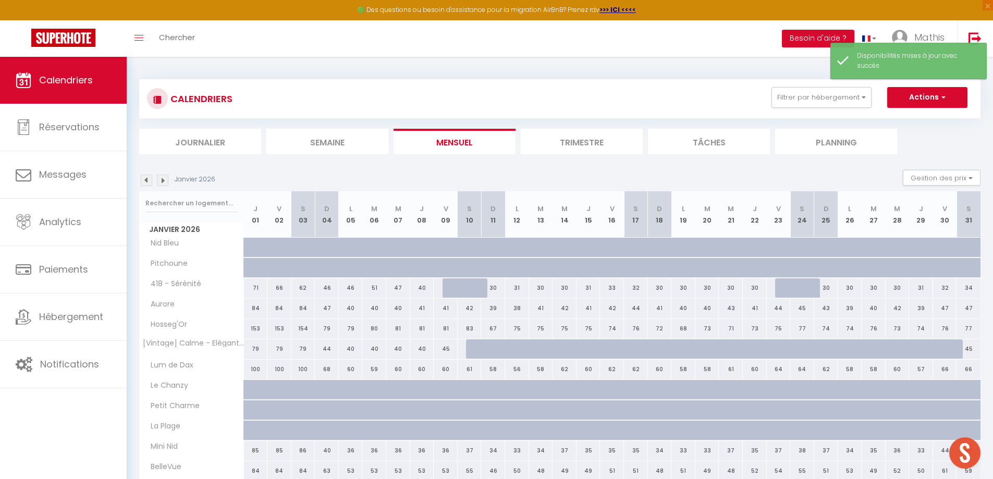
click at [164, 181] on img at bounding box center [162, 180] width 11 height 11
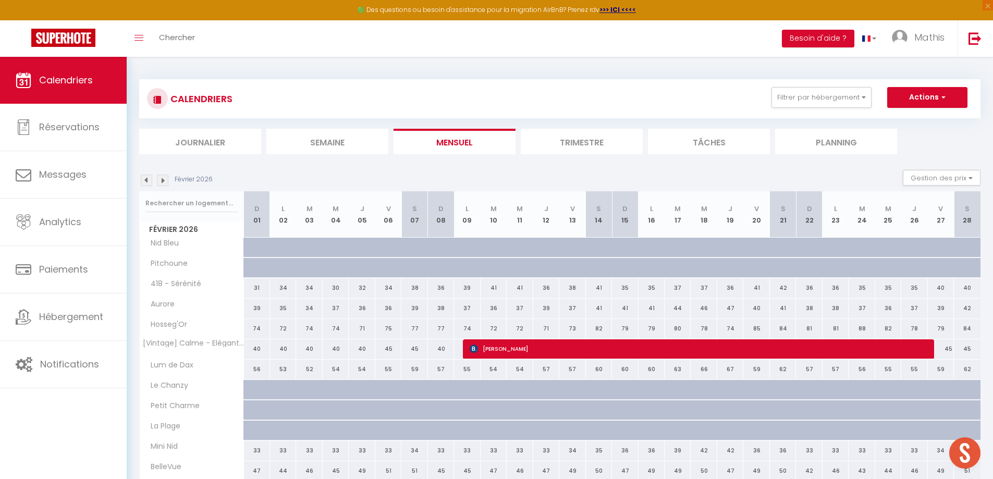
click at [394, 287] on div "34" at bounding box center [388, 287] width 26 height 19
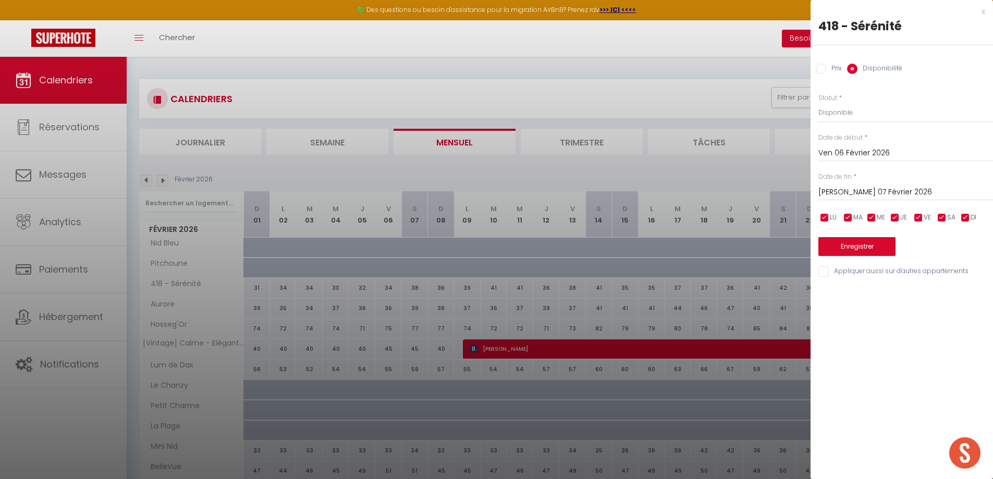
click at [869, 188] on input "[PERSON_NAME] 07 Février 2026" at bounding box center [905, 193] width 175 height 14
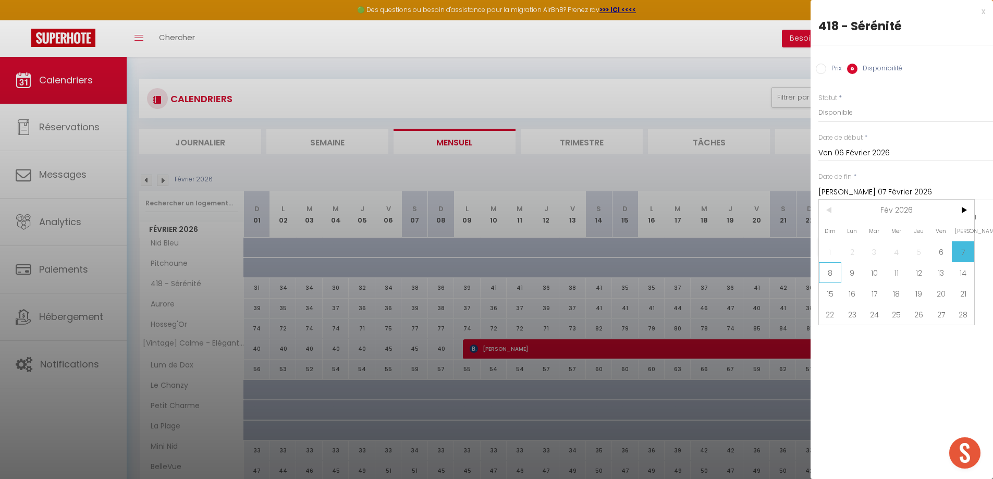
click at [835, 269] on span "8" at bounding box center [830, 272] width 22 height 21
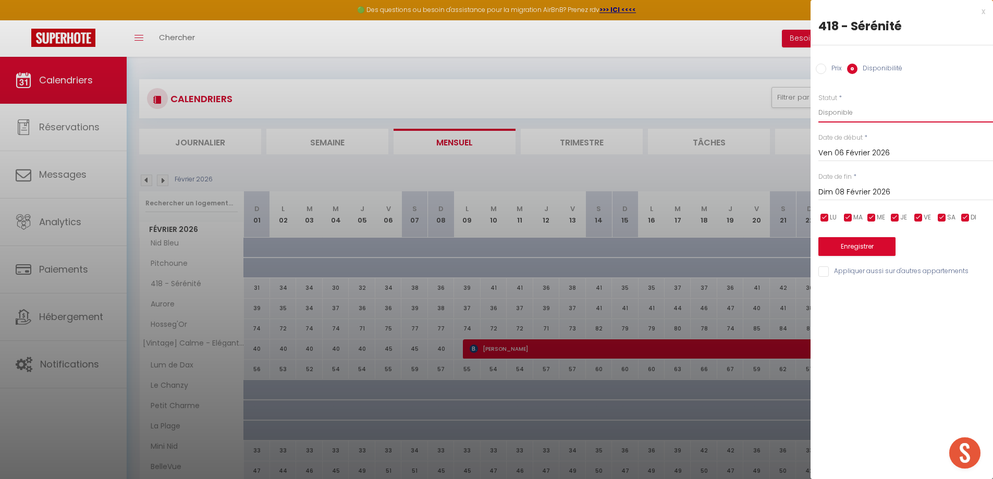
click at [837, 122] on select "Disponible Indisponible" at bounding box center [905, 113] width 175 height 20
click at [818, 103] on select "Disponible Indisponible" at bounding box center [905, 113] width 175 height 20
click at [863, 249] on button "Enregistrer" at bounding box center [856, 246] width 77 height 19
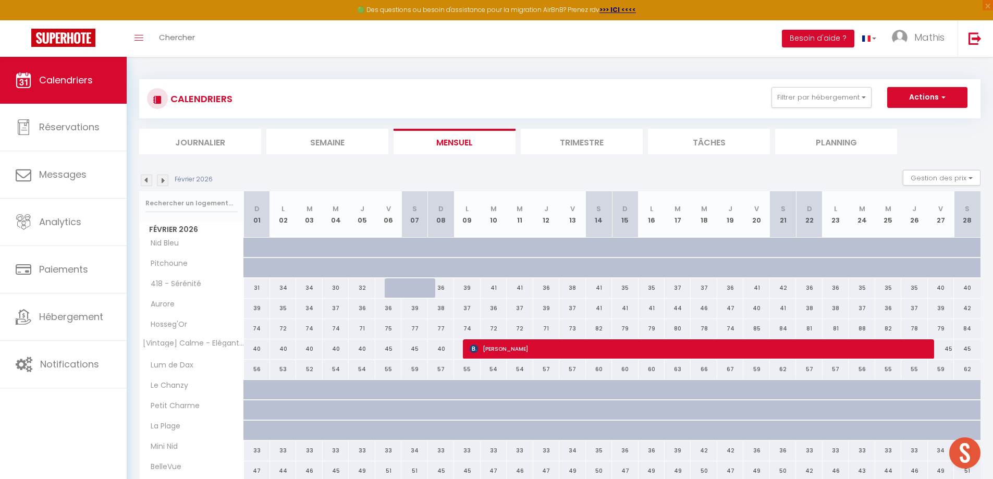
click at [759, 292] on div "41" at bounding box center [756, 287] width 26 height 19
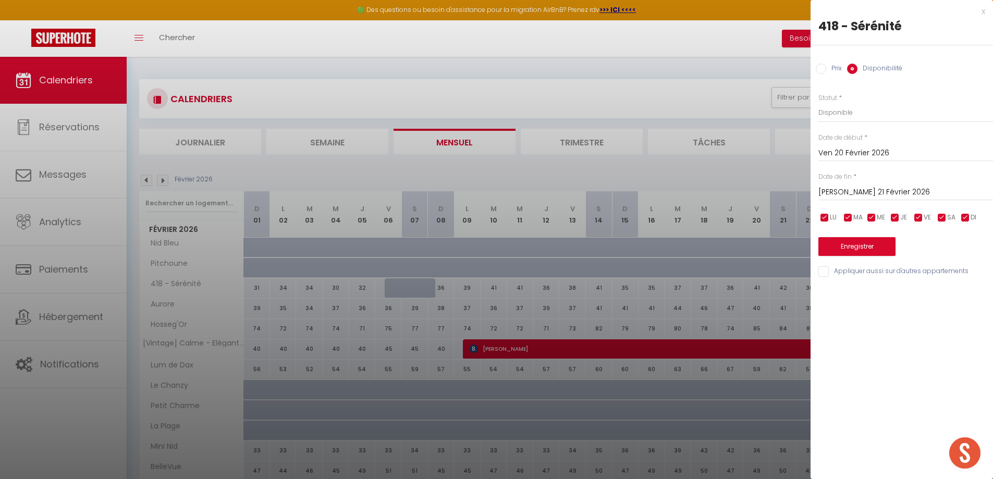
click at [883, 190] on input "[PERSON_NAME] 21 Février 2026" at bounding box center [905, 193] width 175 height 14
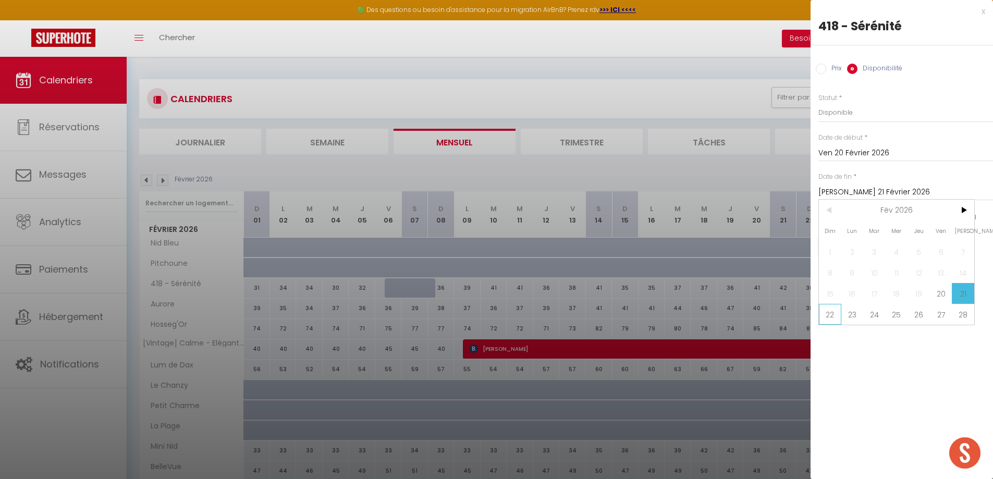
click at [821, 304] on span "22" at bounding box center [830, 314] width 22 height 21
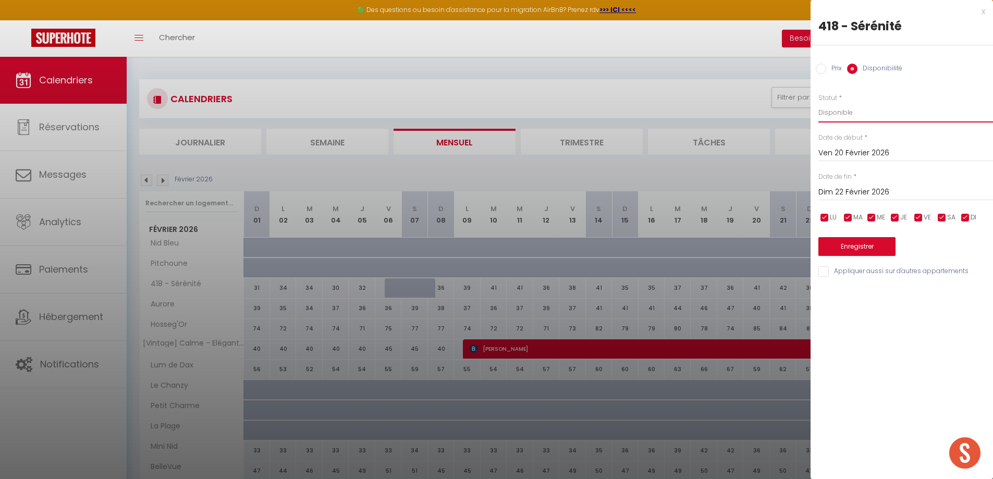
click at [909, 109] on select "Disponible Indisponible" at bounding box center [905, 113] width 175 height 20
click at [818, 103] on select "Disponible Indisponible" at bounding box center [905, 113] width 175 height 20
click at [863, 242] on button "Enregistrer" at bounding box center [856, 246] width 77 height 19
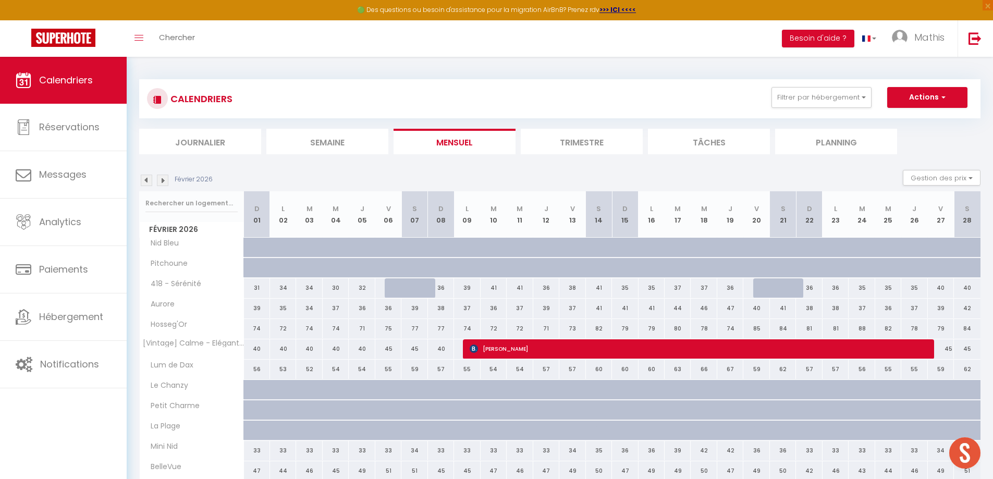
click at [144, 183] on img at bounding box center [146, 180] width 11 height 11
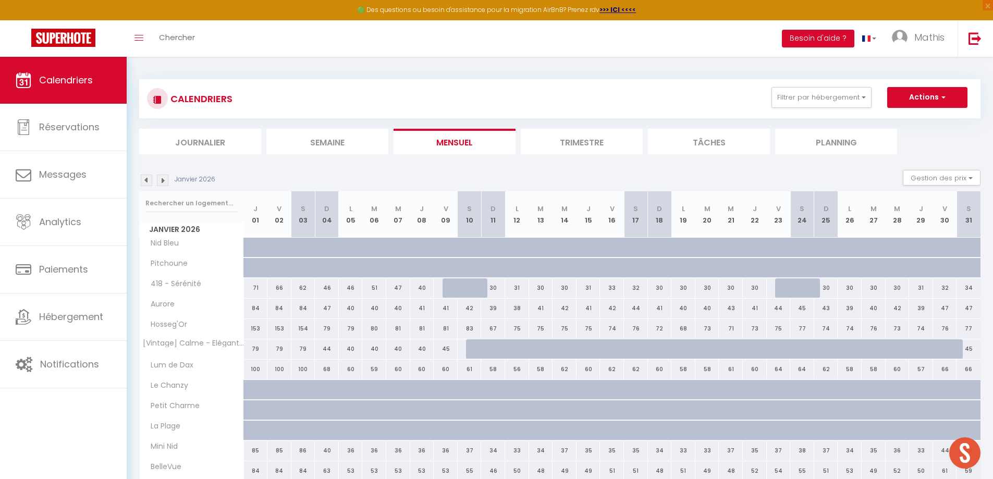
click at [144, 183] on img at bounding box center [146, 180] width 11 height 11
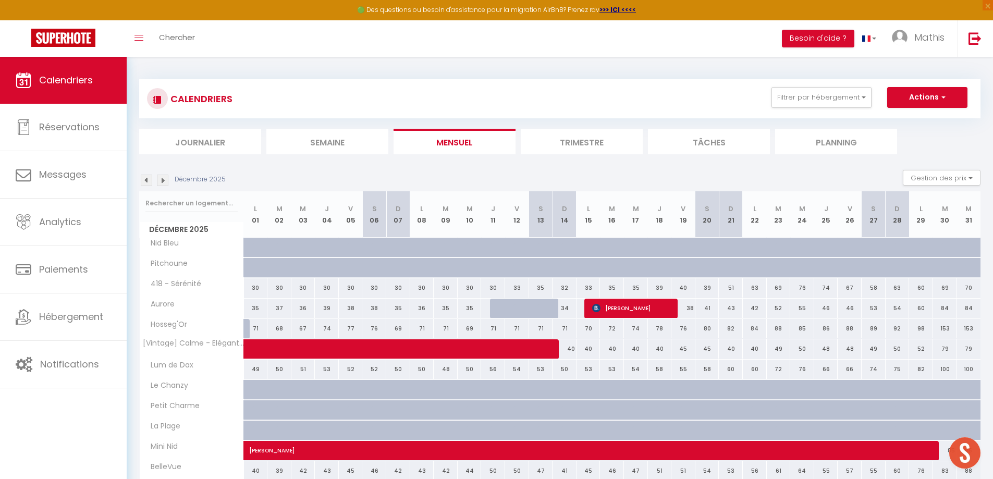
click at [498, 309] on div at bounding box center [502, 309] width 24 height 20
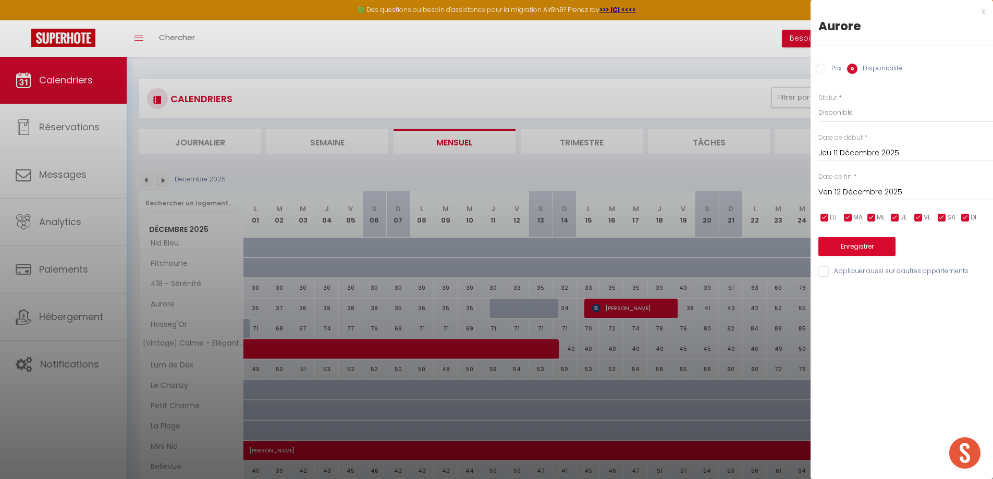
click at [850, 191] on input "Ven 12 Décembre 2025" at bounding box center [905, 193] width 175 height 14
click at [637, 178] on div at bounding box center [496, 239] width 993 height 479
